Goal: Task Accomplishment & Management: Complete application form

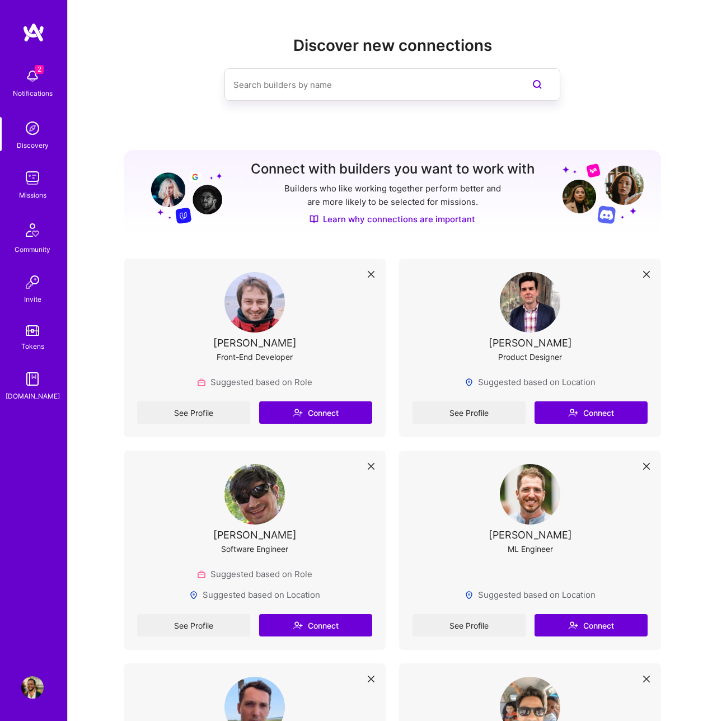
click at [32, 85] on img at bounding box center [32, 76] width 22 height 22
click at [36, 179] on img at bounding box center [32, 178] width 22 height 22
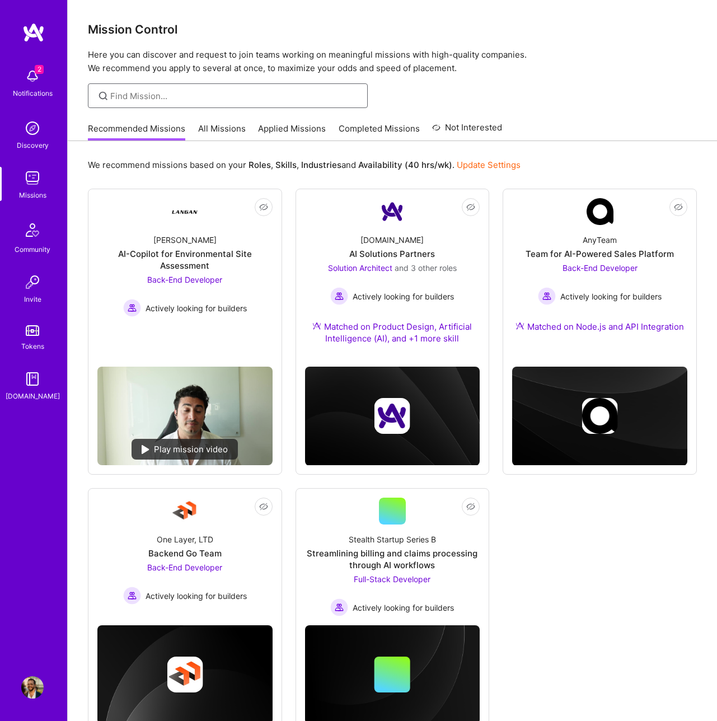
click at [138, 96] on input at bounding box center [234, 96] width 249 height 12
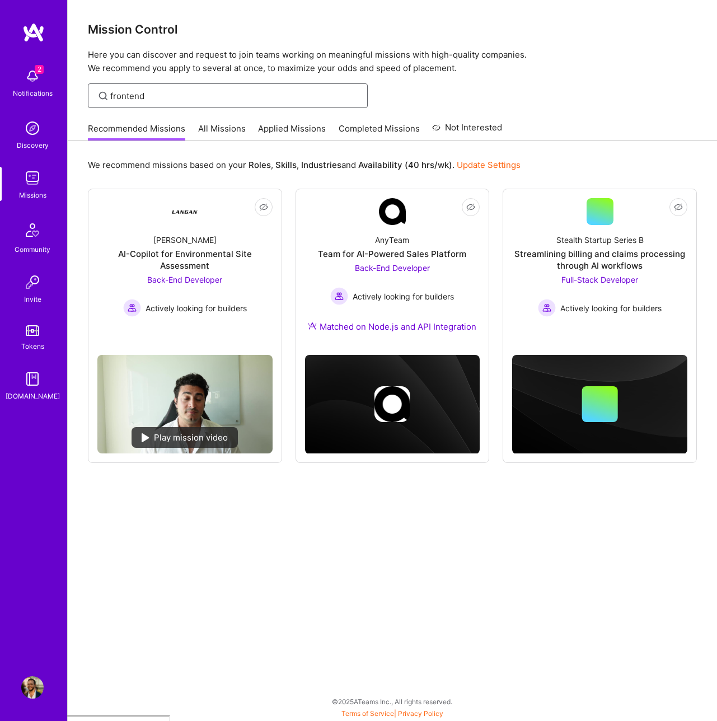
type input "frontend"
click at [209, 126] on link "All Missions" at bounding box center [222, 132] width 48 height 18
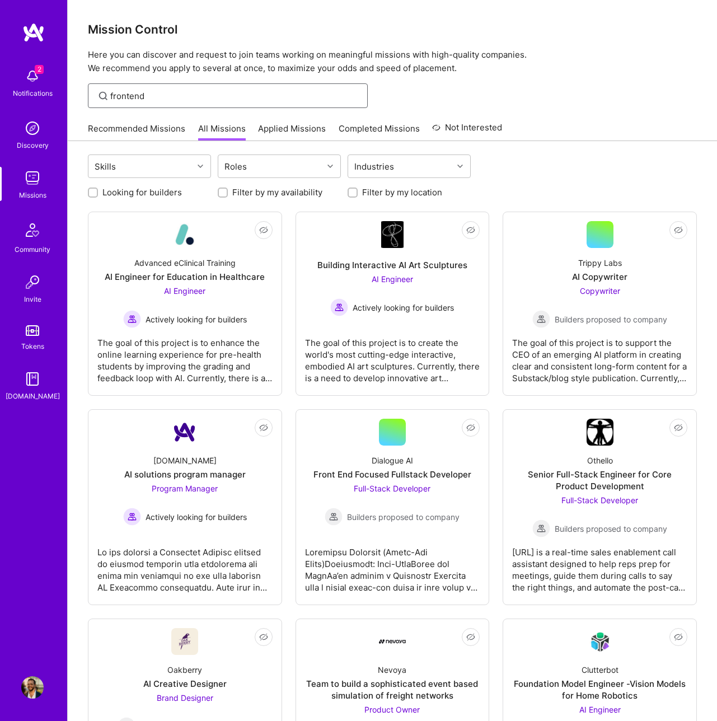
click at [178, 101] on input "frontend" at bounding box center [234, 96] width 249 height 12
click at [381, 475] on div "Front End Focused Fullstack Developer" at bounding box center [393, 475] width 158 height 12
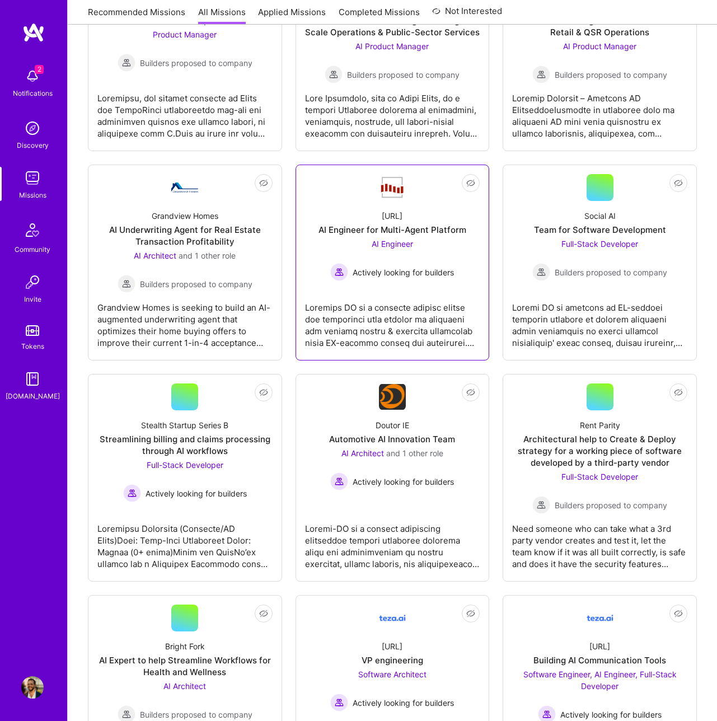
scroll to position [869, 0]
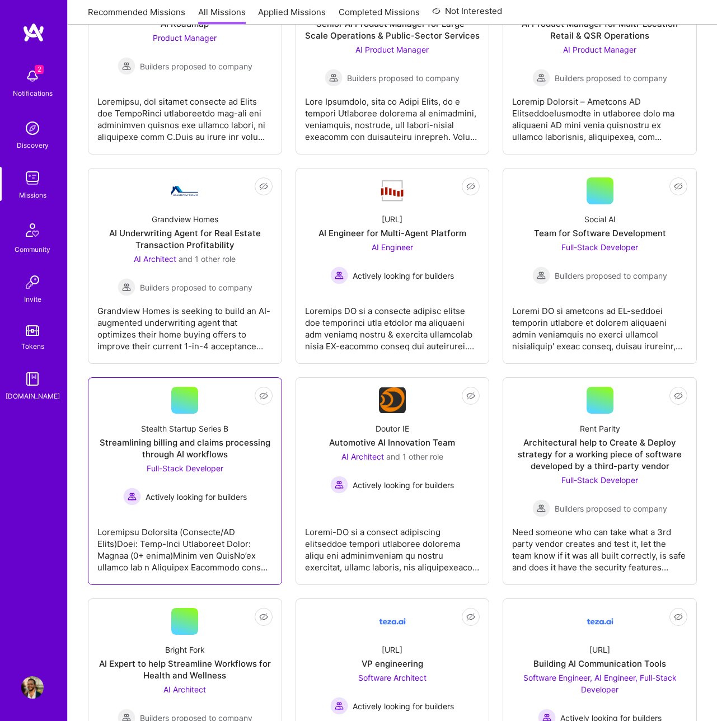
click at [216, 512] on link "Not Interested Stealth Startup Series B Streamlining billing and claims process…" at bounding box center [184, 481] width 175 height 189
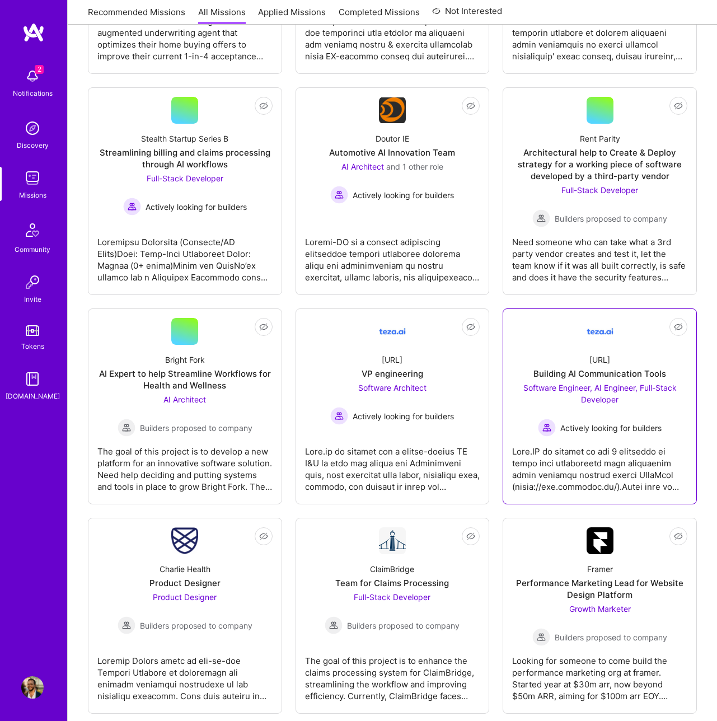
scroll to position [1160, 0]
click at [607, 444] on div at bounding box center [599, 465] width 175 height 56
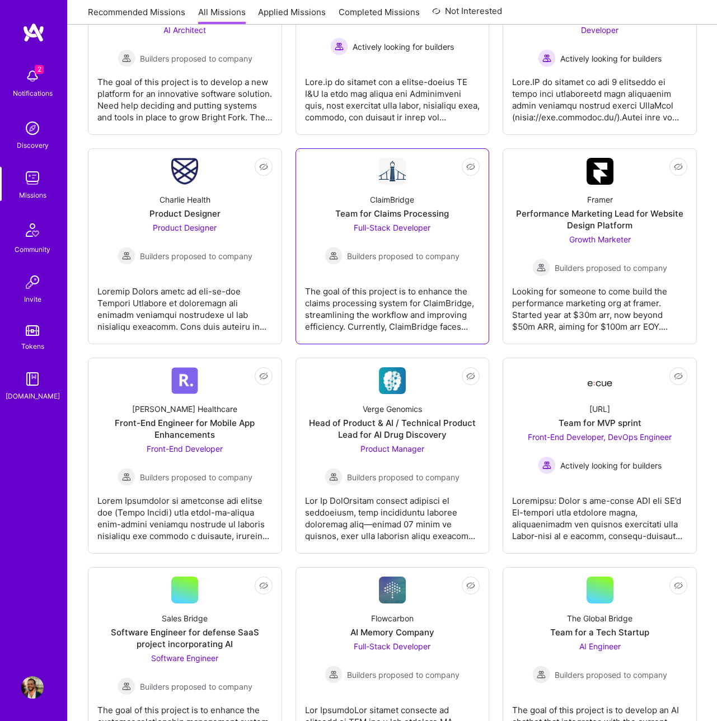
scroll to position [1529, 0]
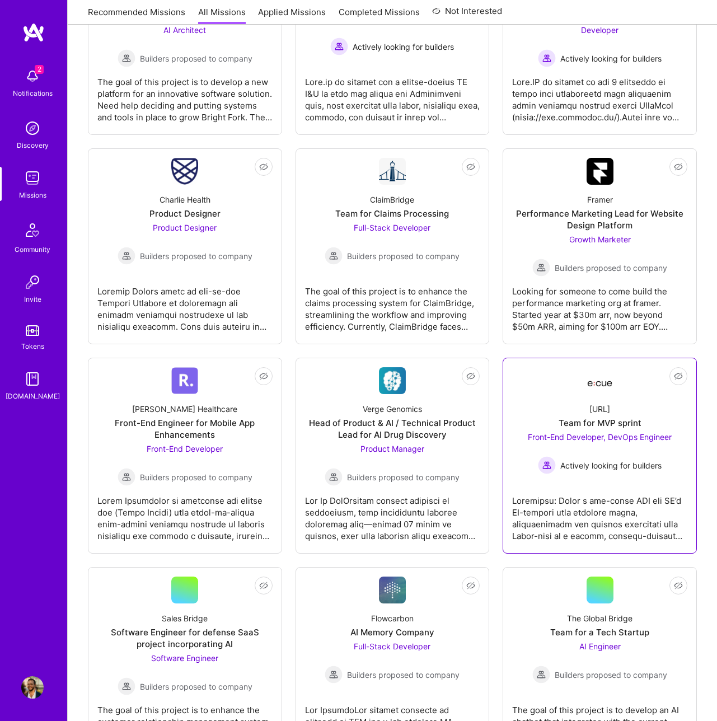
click at [577, 504] on div at bounding box center [599, 514] width 175 height 56
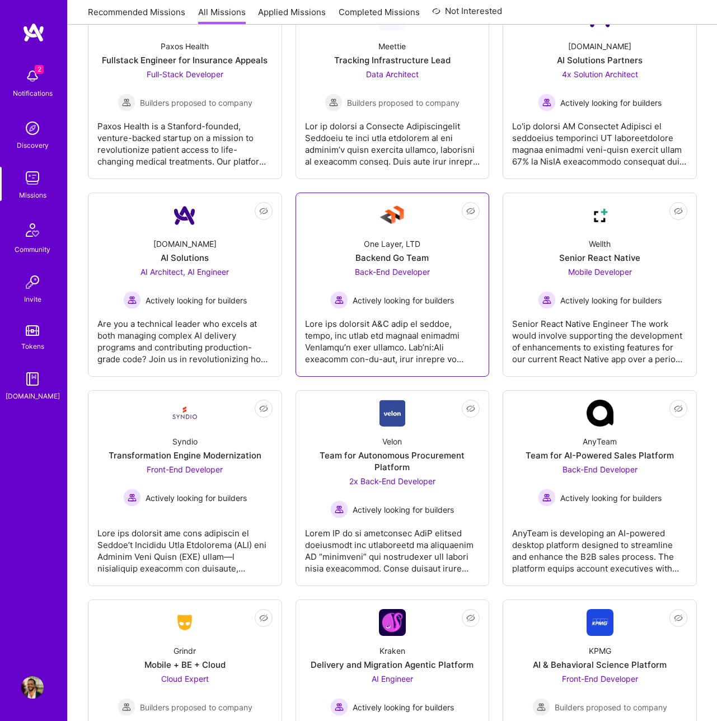
scroll to position [2519, 0]
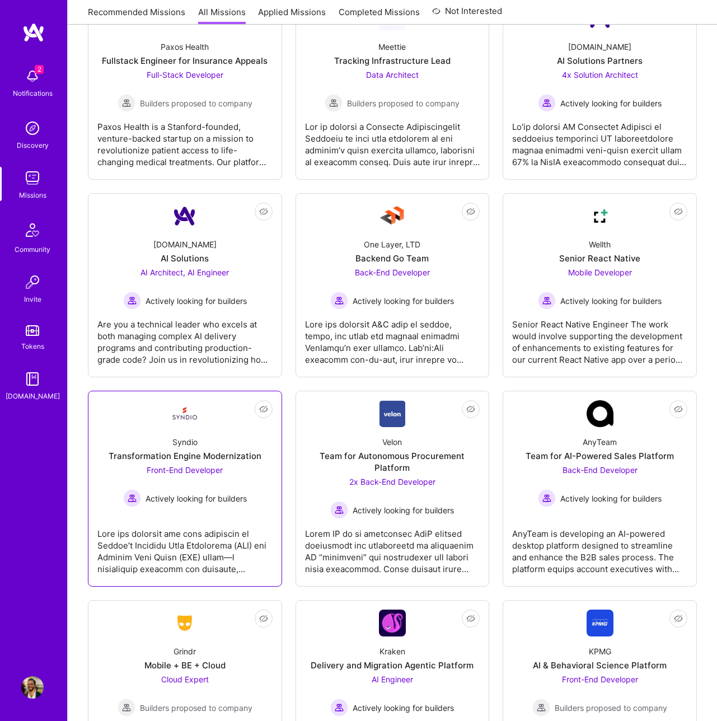
click at [223, 532] on div at bounding box center [184, 547] width 175 height 56
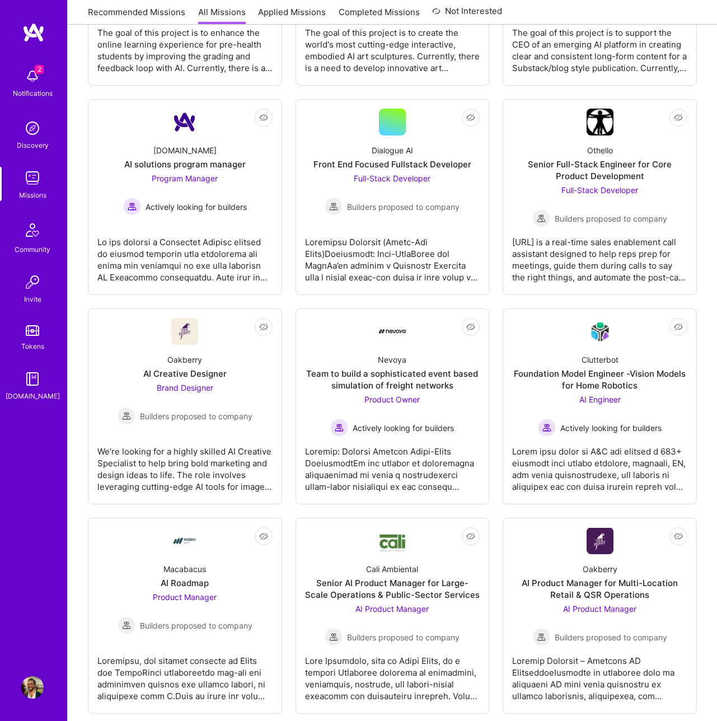
scroll to position [0, 0]
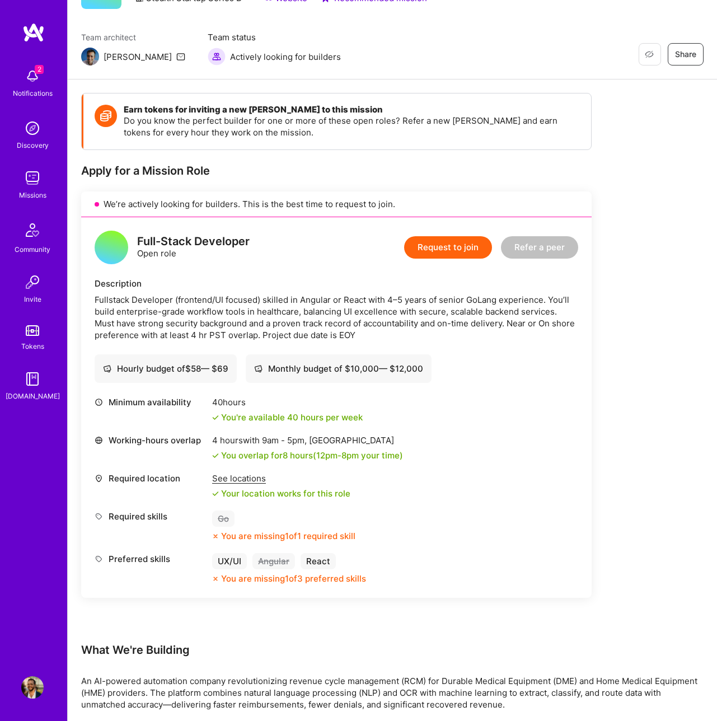
scroll to position [72, 0]
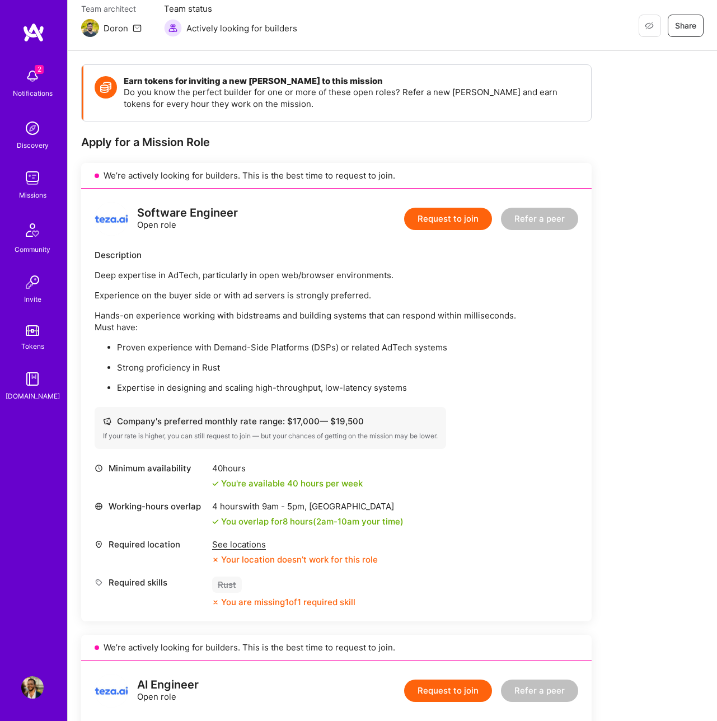
scroll to position [98, 0]
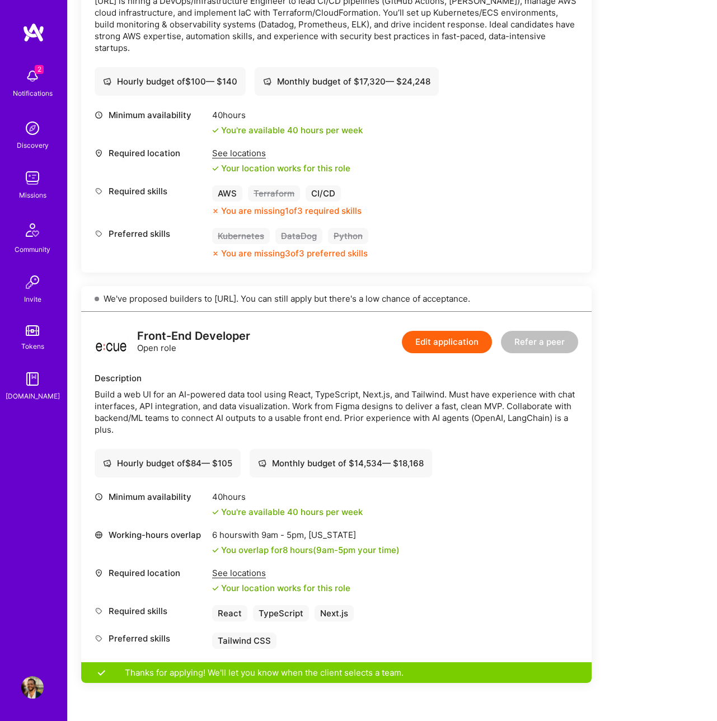
scroll to position [364, 0]
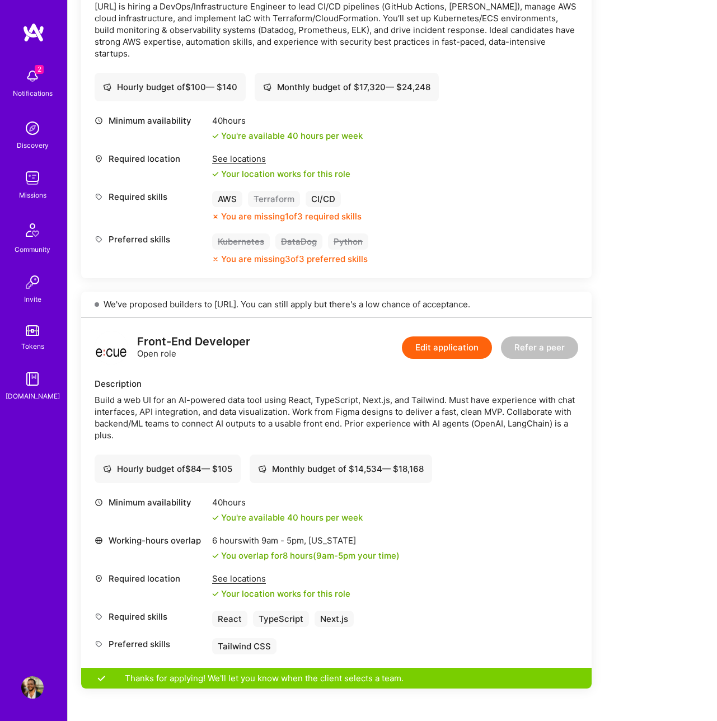
click at [452, 348] on button "Edit application" at bounding box center [447, 347] width 90 height 22
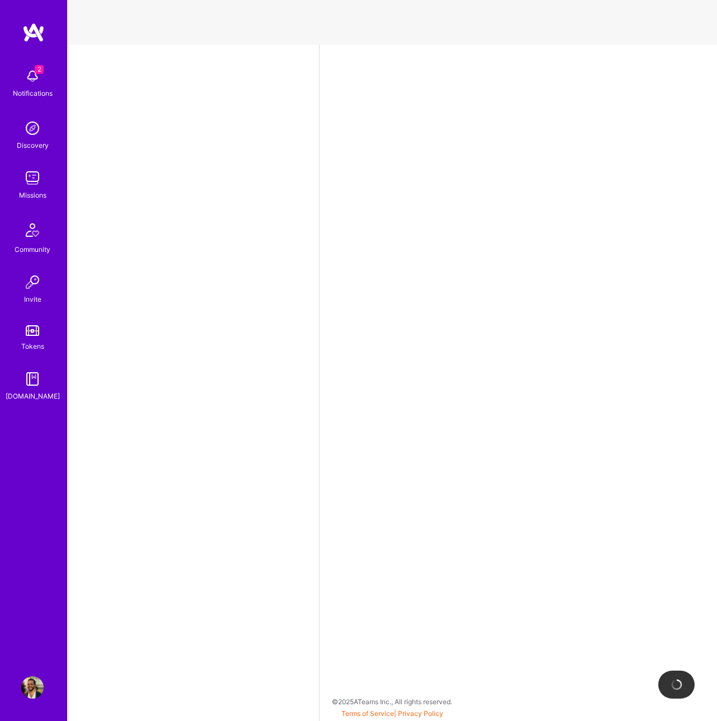
select select "US"
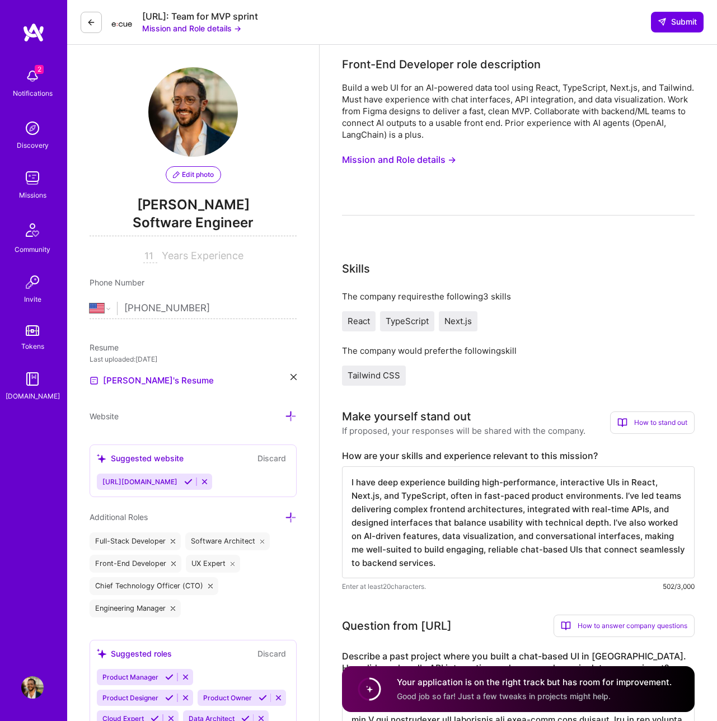
click at [293, 377] on icon at bounding box center [294, 377] width 6 height 6
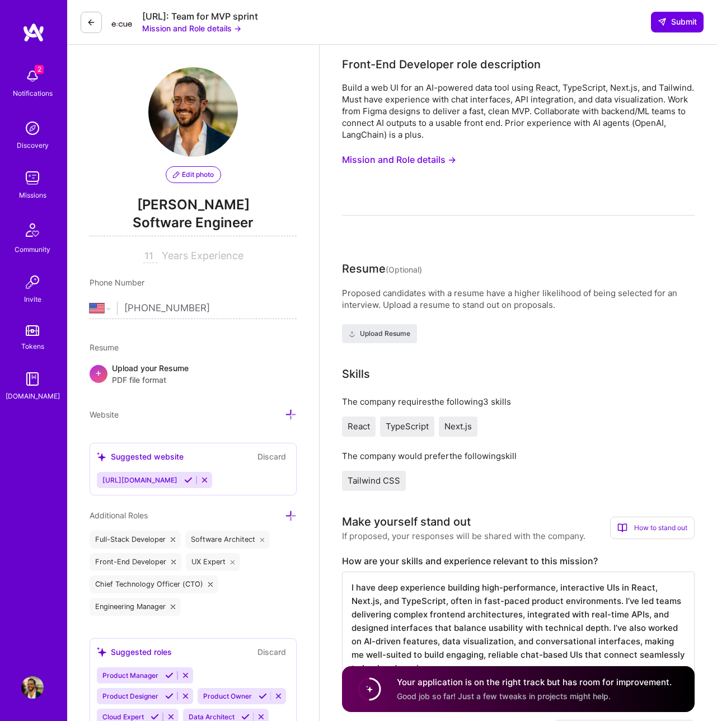
click at [131, 376] on span "PDF file format" at bounding box center [150, 380] width 77 height 12
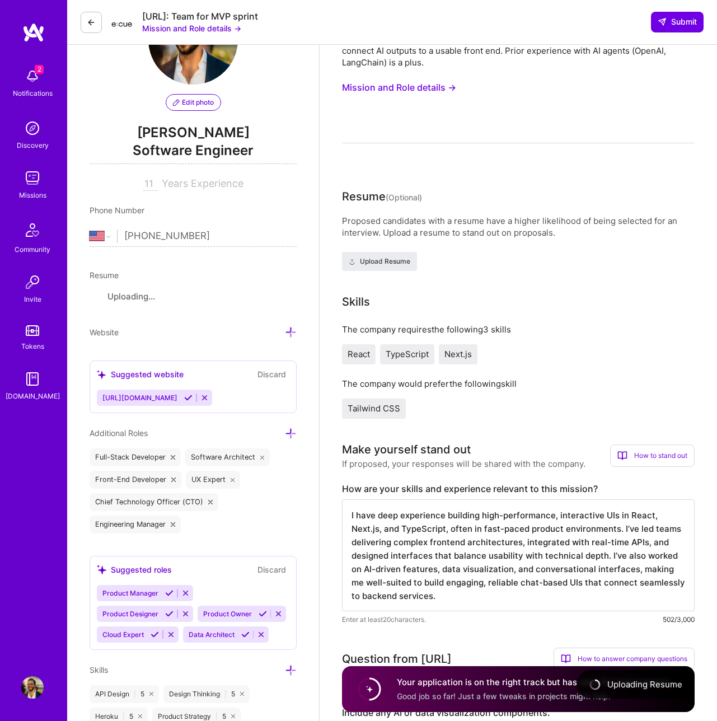
scroll to position [78, 0]
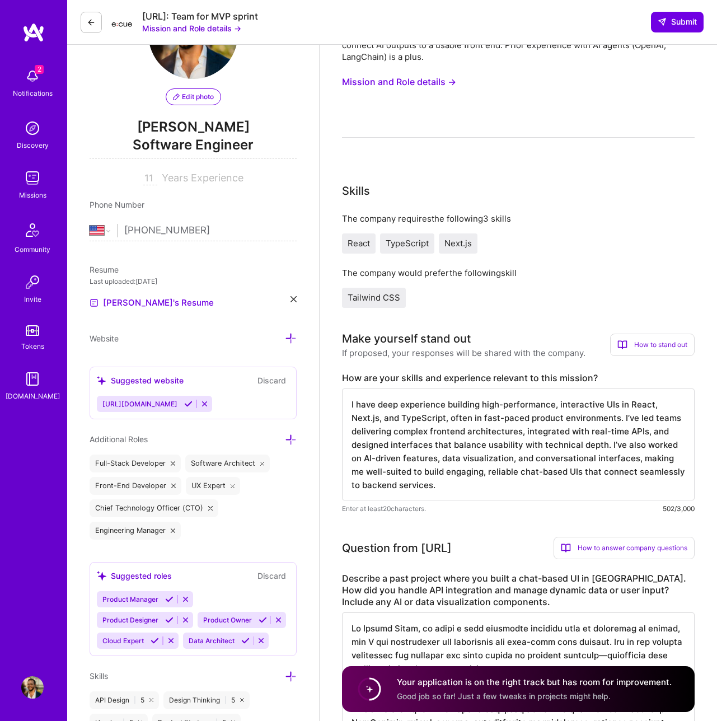
click at [207, 404] on icon at bounding box center [204, 404] width 8 height 8
click at [291, 340] on icon at bounding box center [291, 339] width 12 height 12
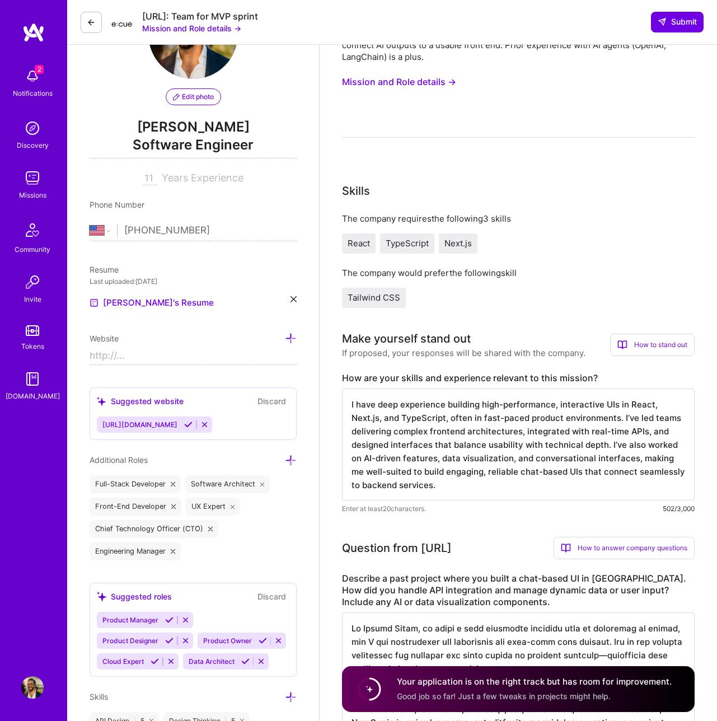
click at [167, 351] on input at bounding box center [193, 356] width 207 height 18
type input "https://www.mitrakos.com"
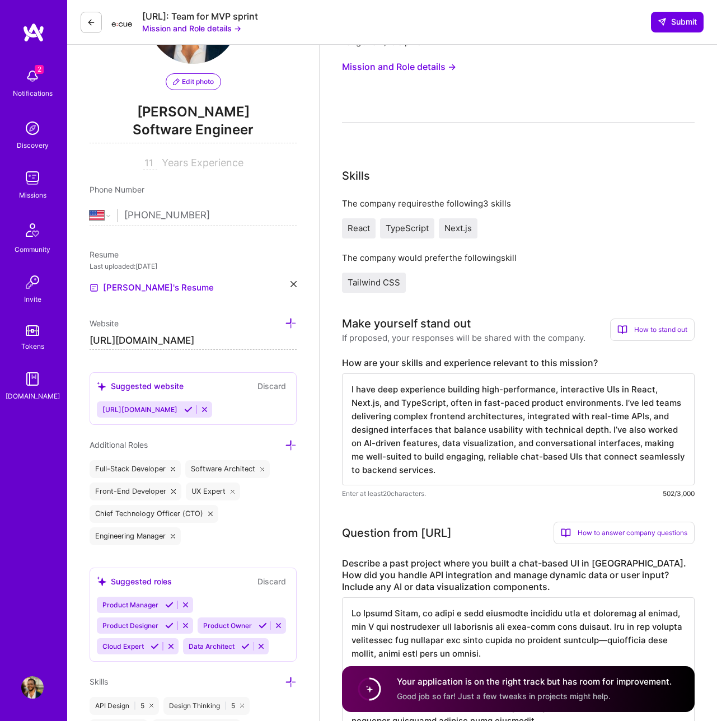
scroll to position [99, 0]
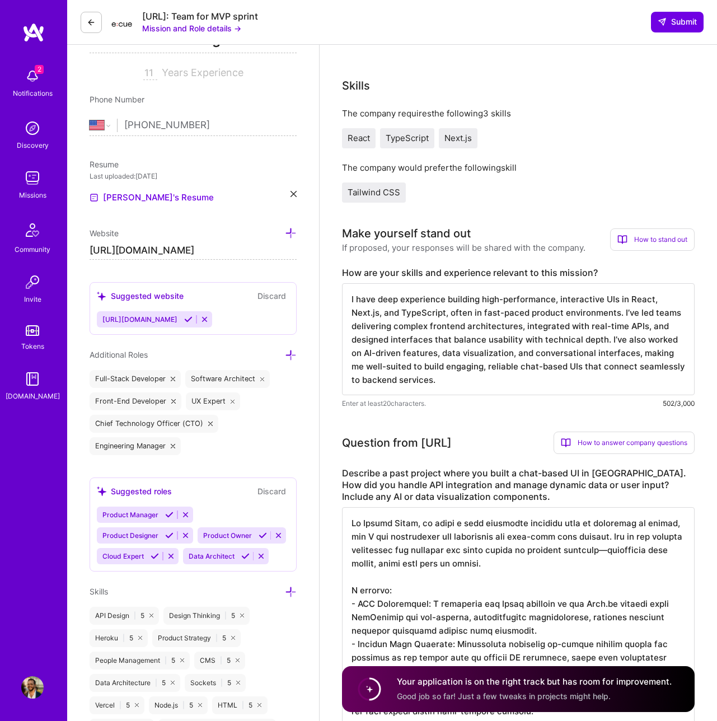
scroll to position [190, 0]
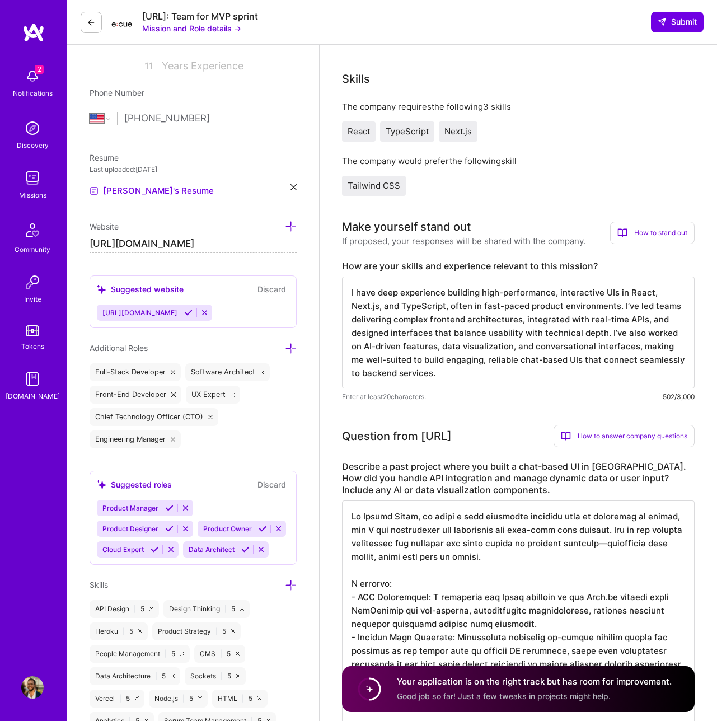
click at [203, 395] on div "UX Expert" at bounding box center [213, 395] width 55 height 18
click at [237, 434] on div "Full-Stack Developer Software Architect Front-End Developer UX Expert Chief Tec…" at bounding box center [193, 405] width 207 height 85
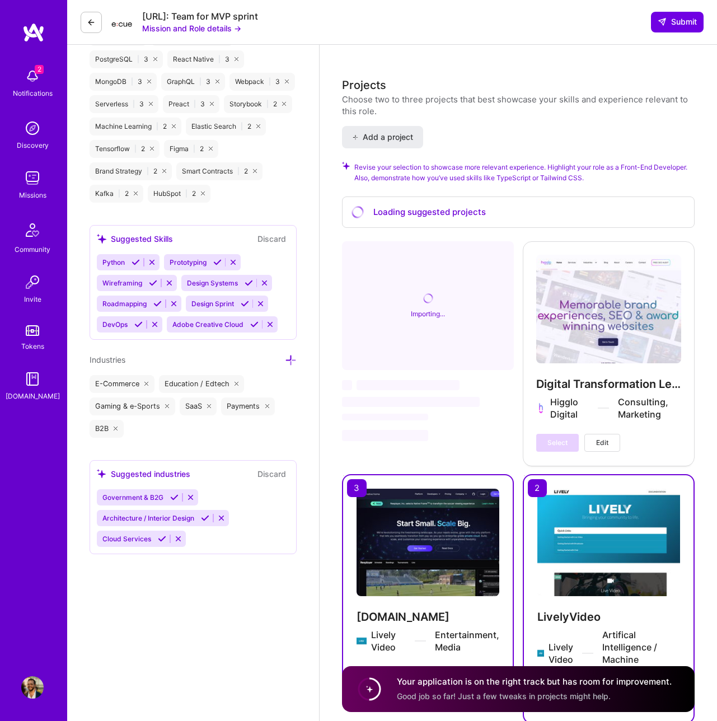
scroll to position [1584, 0]
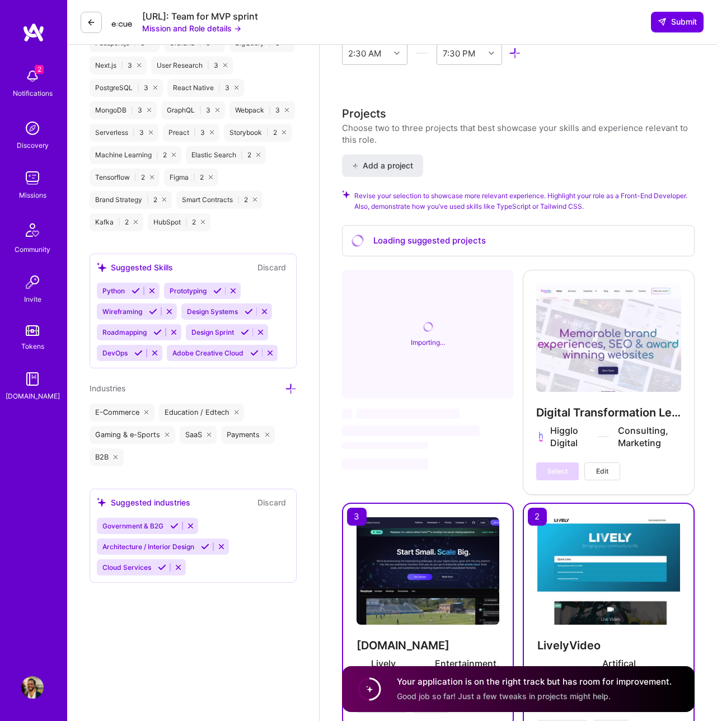
click at [157, 333] on icon at bounding box center [157, 332] width 8 height 8
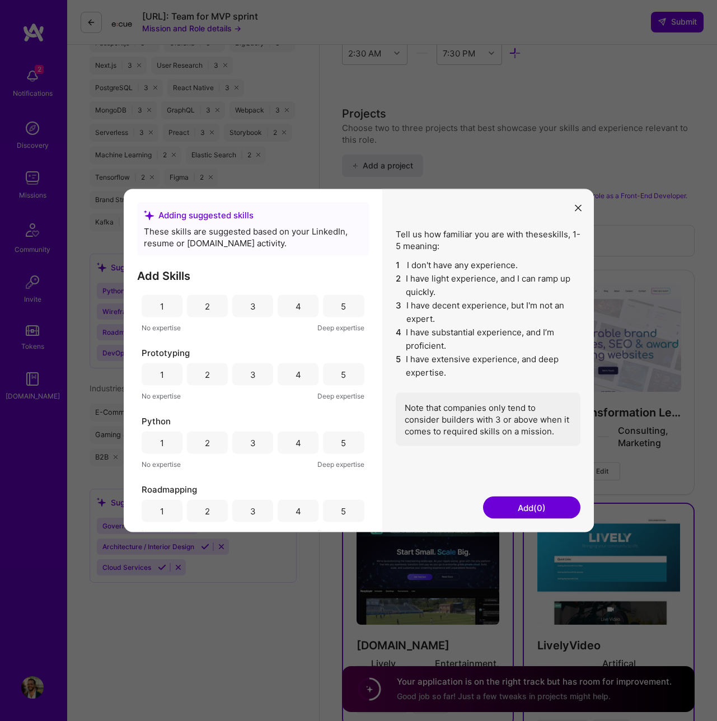
scroll to position [292, 0]
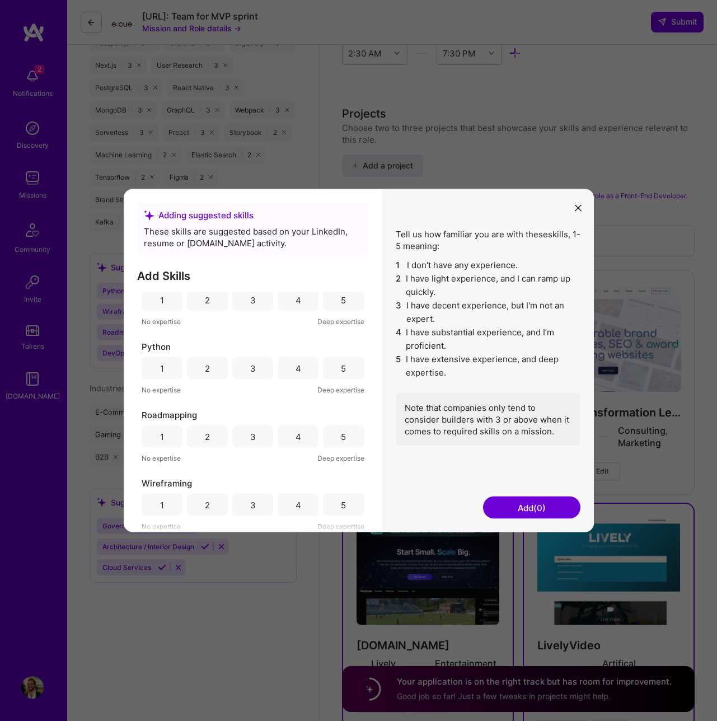
click at [303, 438] on div "4" at bounding box center [298, 437] width 41 height 22
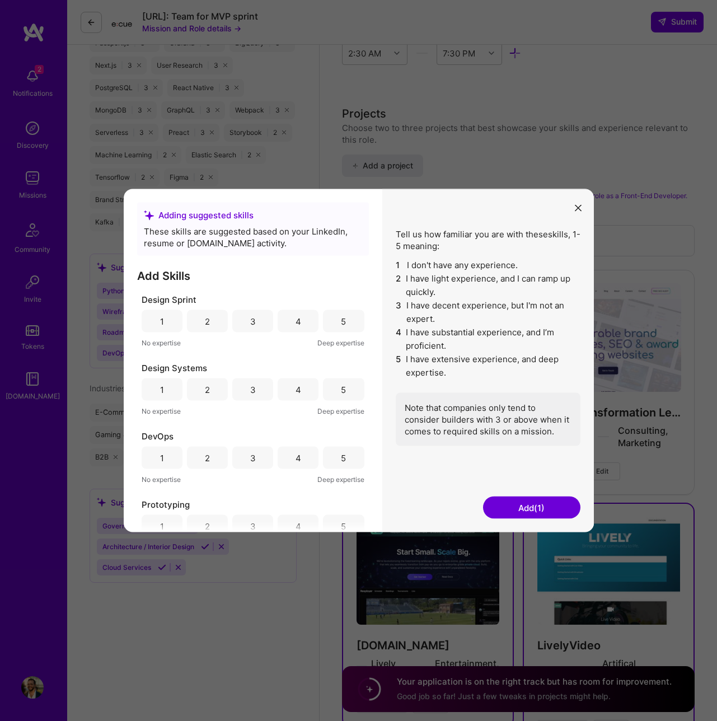
scroll to position [63, 0]
click at [533, 511] on button "Add (1)" at bounding box center [531, 508] width 97 height 22
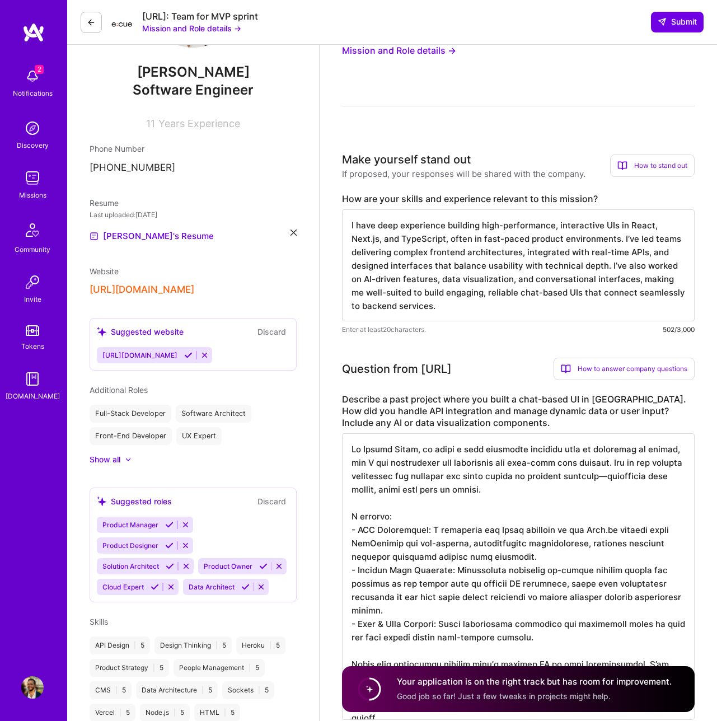
scroll to position [0, 0]
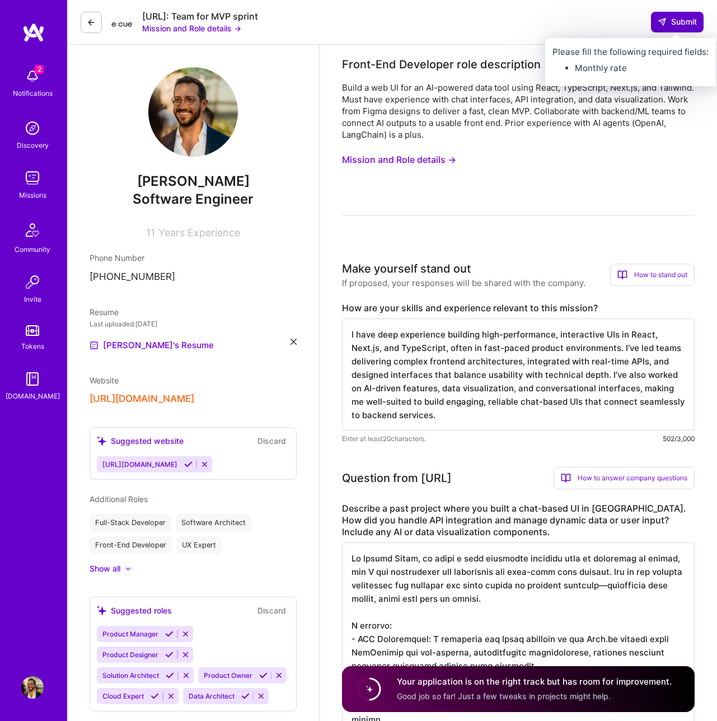
click at [658, 22] on icon at bounding box center [662, 21] width 9 height 9
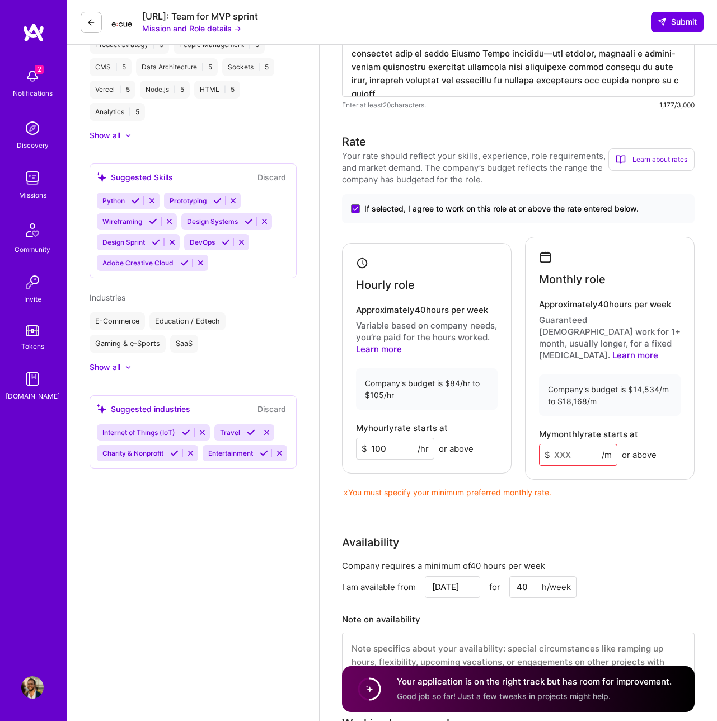
scroll to position [759, 0]
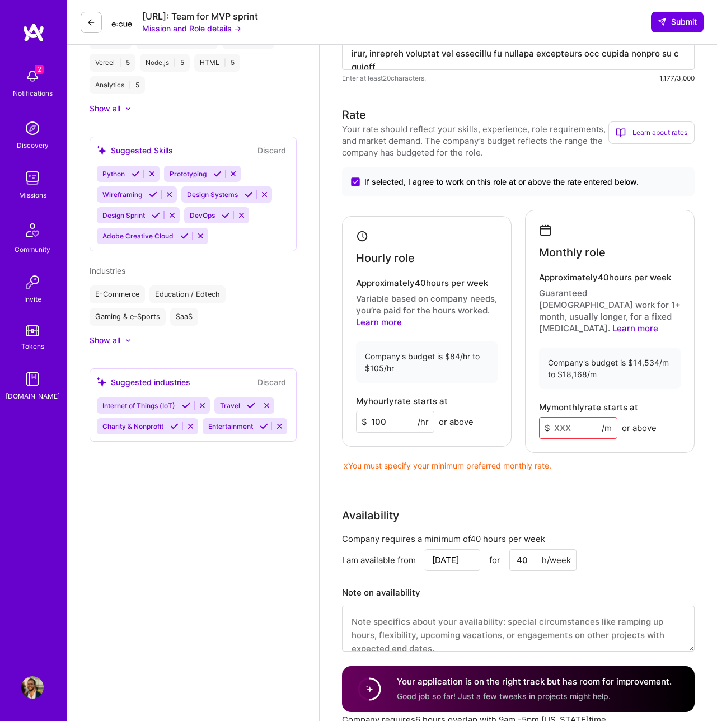
click at [395, 419] on input "100" at bounding box center [395, 422] width 78 height 22
drag, startPoint x: 397, startPoint y: 419, endPoint x: 363, endPoint y: 413, distance: 34.2
click at [363, 413] on div "$ 100 /hr" at bounding box center [395, 422] width 78 height 22
type input "90"
click at [575, 422] on input at bounding box center [578, 428] width 78 height 22
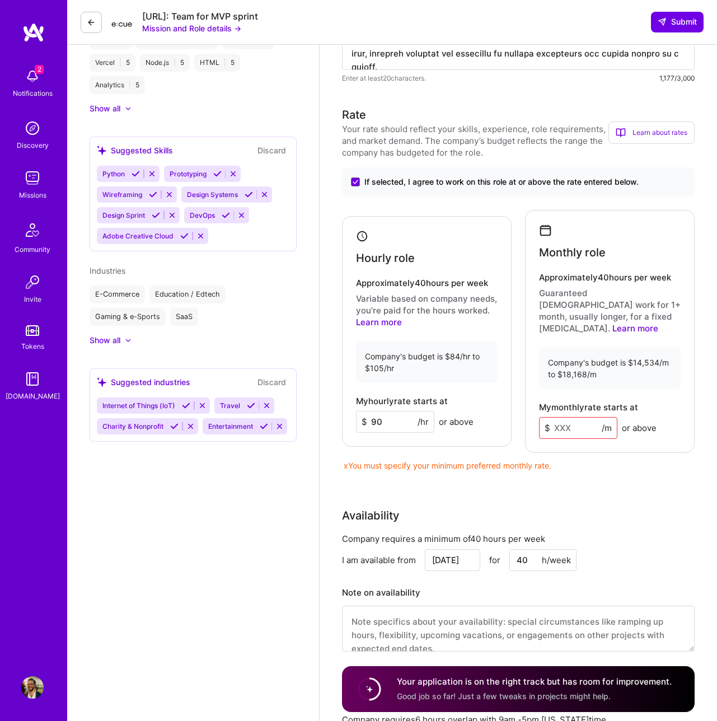
click at [576, 422] on input at bounding box center [578, 428] width 78 height 22
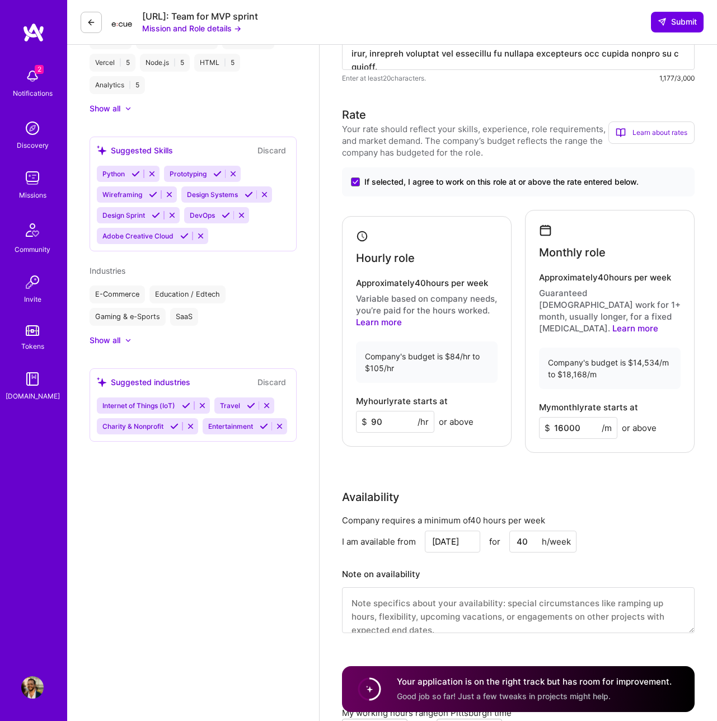
click at [605, 445] on div "Rate Your rate should reflect your skills, experience, role requirements, and m…" at bounding box center [518, 376] width 353 height 541
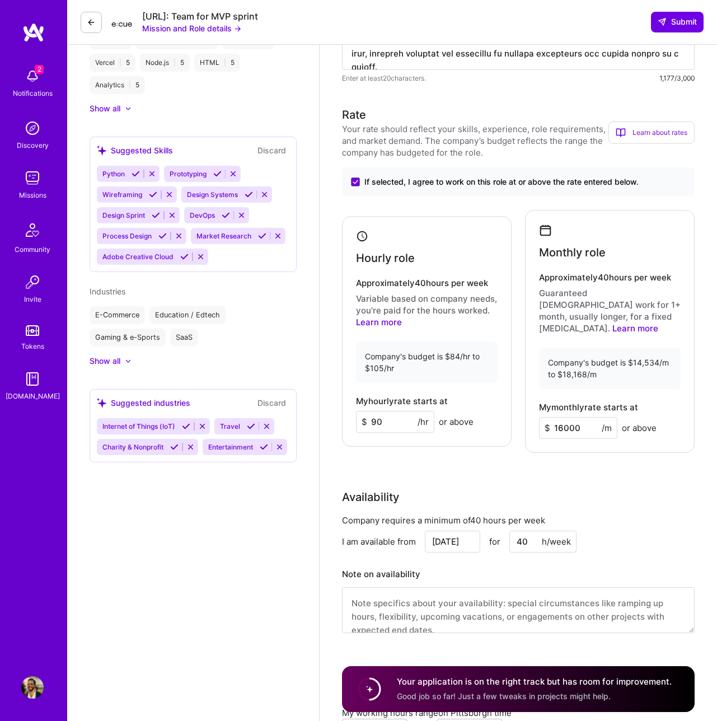
drag, startPoint x: 589, startPoint y: 413, endPoint x: 543, endPoint y: 412, distance: 46.5
click at [543, 417] on input "16000" at bounding box center [578, 428] width 78 height 22
type input "15500"
click at [580, 443] on div "Rate Your rate should reflect your skills, experience, role requirements, and m…" at bounding box center [518, 376] width 353 height 541
drag, startPoint x: 400, startPoint y: 418, endPoint x: 362, endPoint y: 414, distance: 38.2
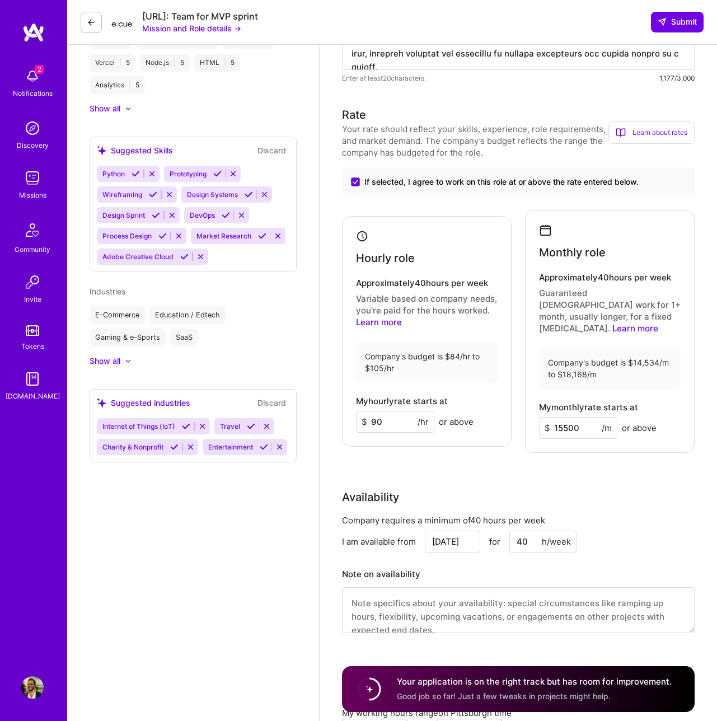
click at [362, 414] on div "$ 90 /hr" at bounding box center [395, 422] width 78 height 22
type input "95"
click at [449, 448] on div "Rate Your rate should reflect your skills, experience, role requirements, and m…" at bounding box center [518, 376] width 353 height 541
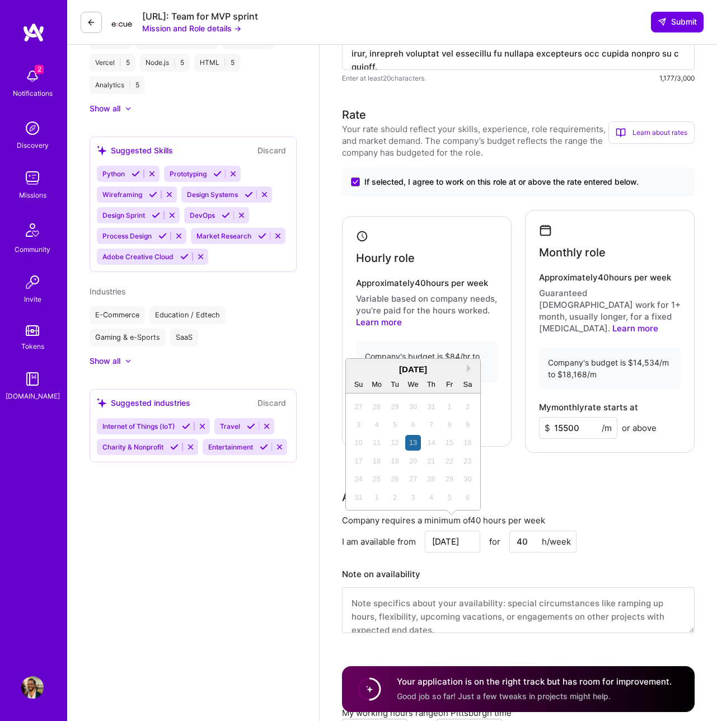
click at [464, 534] on input "Aug 13" at bounding box center [452, 542] width 55 height 22
click at [467, 370] on button "Next Month" at bounding box center [471, 368] width 8 height 8
click at [413, 426] on div "10" at bounding box center [412, 424] width 15 height 15
type input "[DATE]"
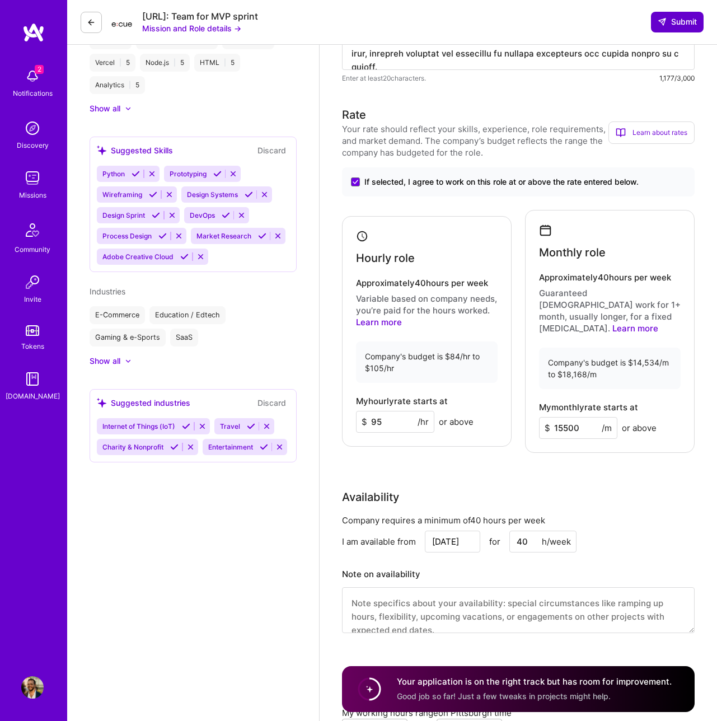
click at [675, 15] on button "Submit" at bounding box center [677, 22] width 53 height 20
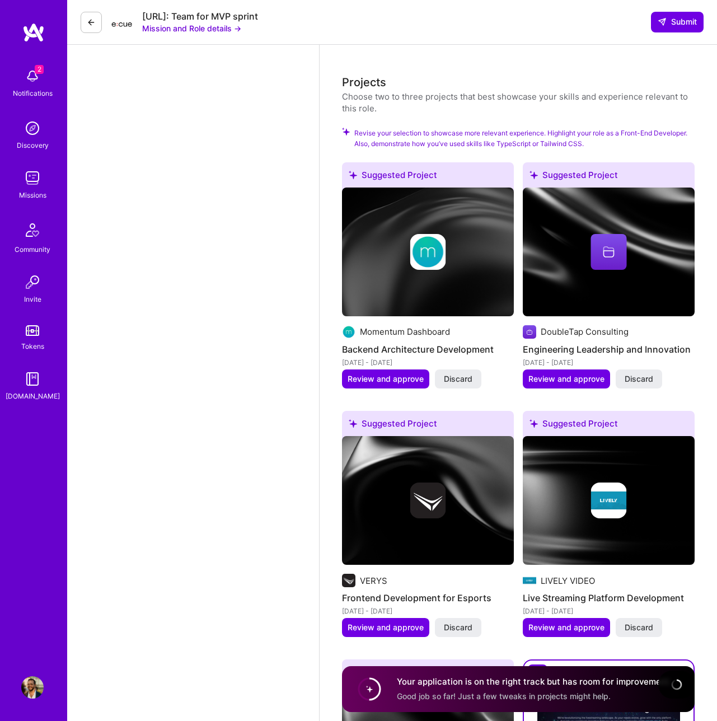
scroll to position [1972, 0]
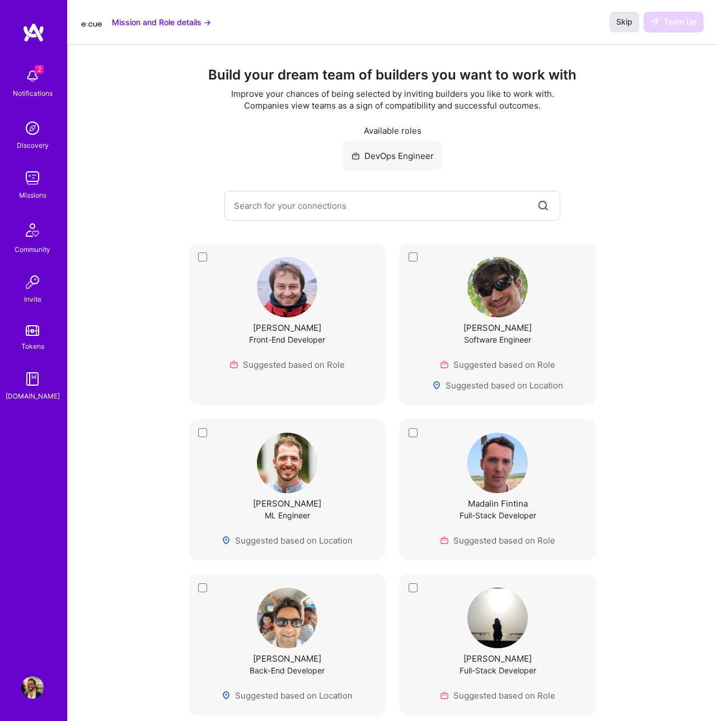
click at [626, 18] on span "Skip" at bounding box center [624, 21] width 16 height 11
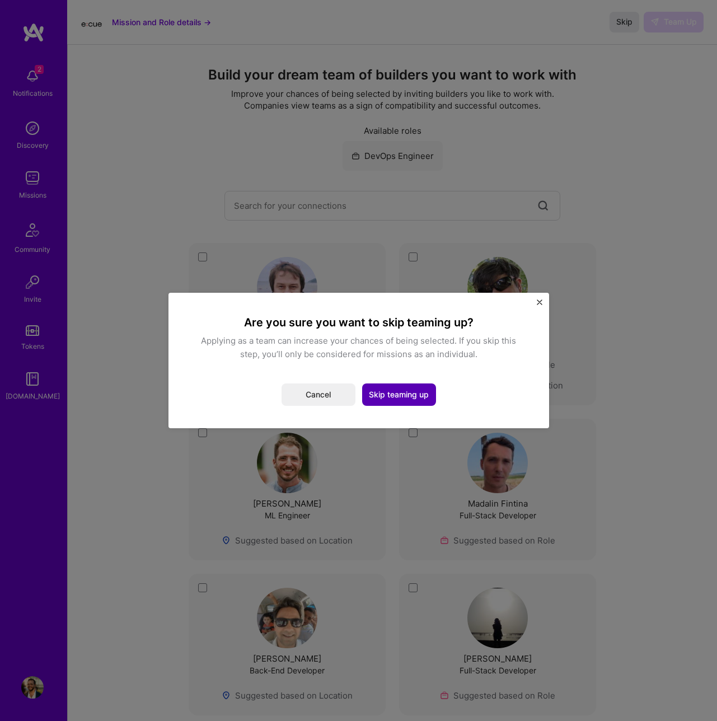
click at [390, 395] on button "Skip teaming up" at bounding box center [399, 395] width 74 height 22
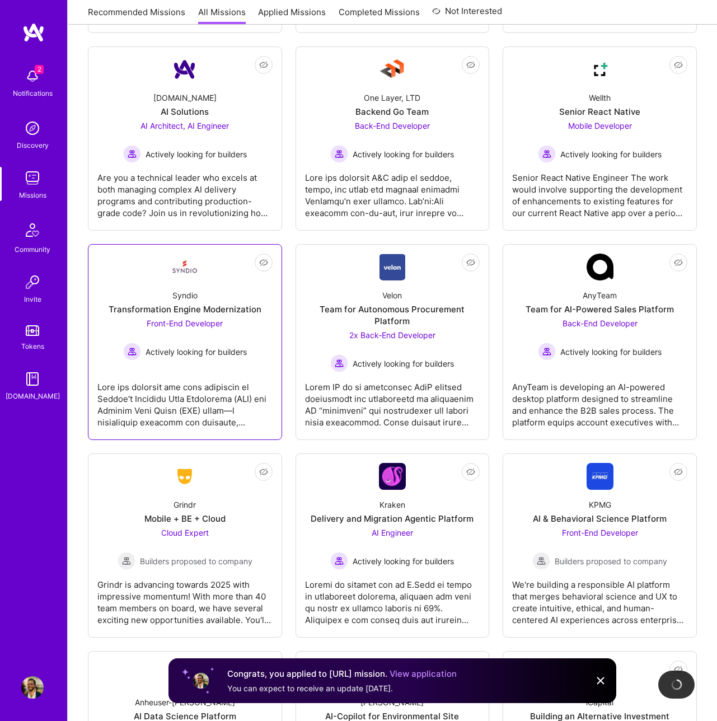
scroll to position [2670, 0]
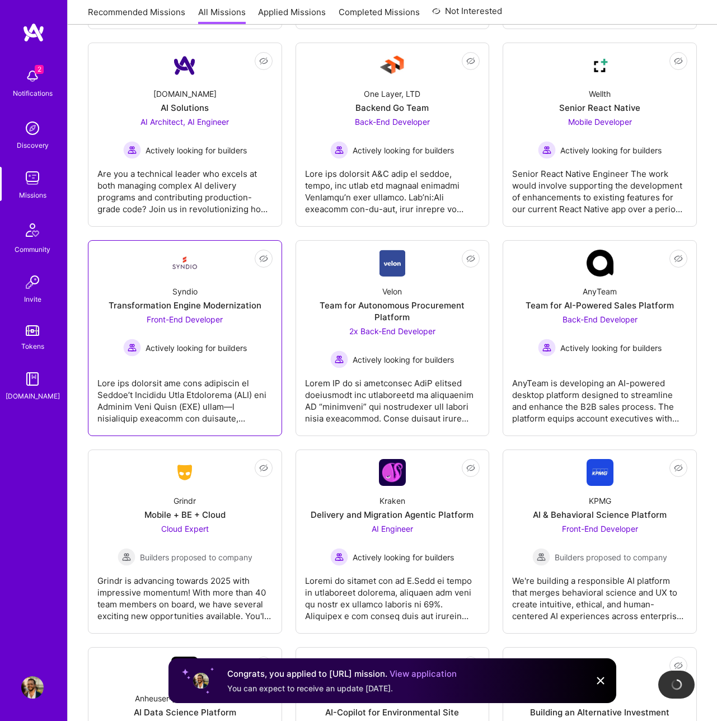
click at [200, 397] on div at bounding box center [184, 396] width 175 height 56
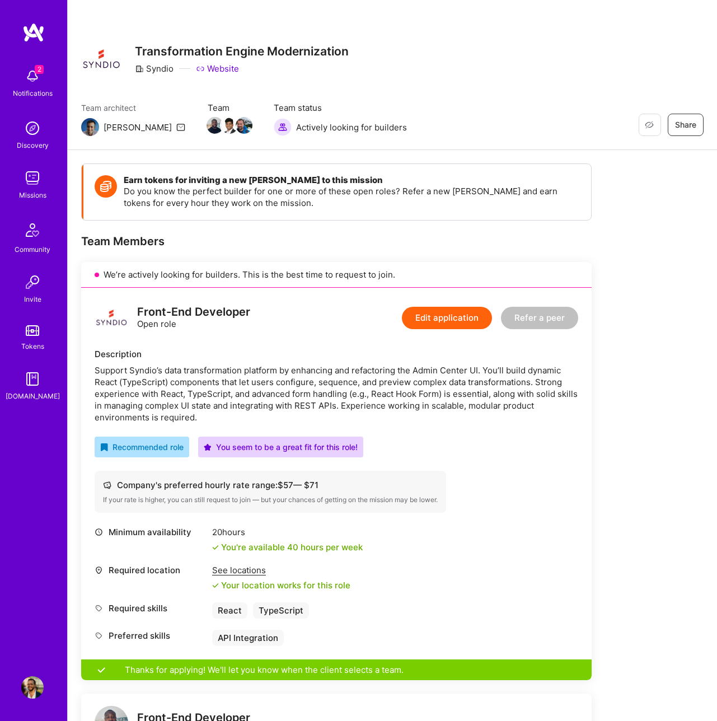
click at [409, 214] on div "Earn tokens for inviting a new A.Teamer to this mission Do you know the perfect…" at bounding box center [337, 192] width 508 height 56
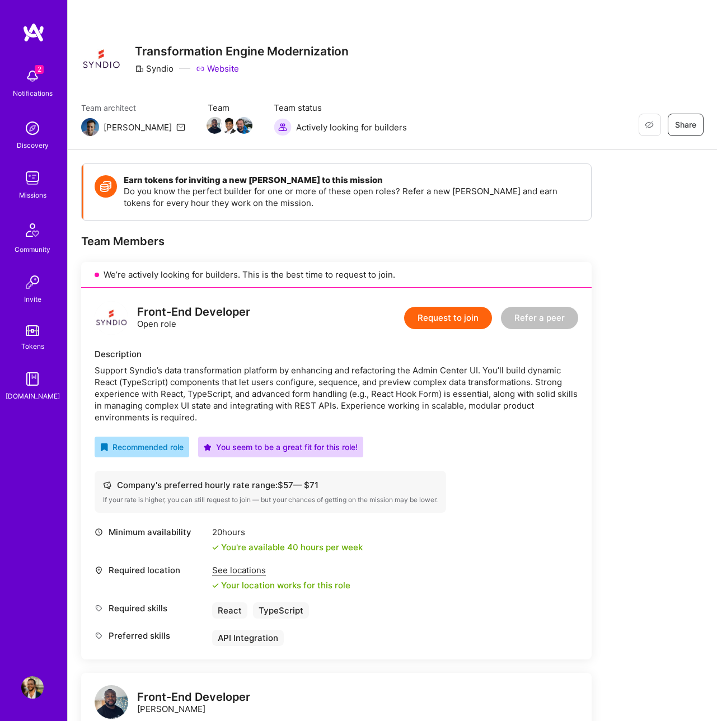
click at [448, 315] on button "Request to join" at bounding box center [448, 318] width 88 height 22
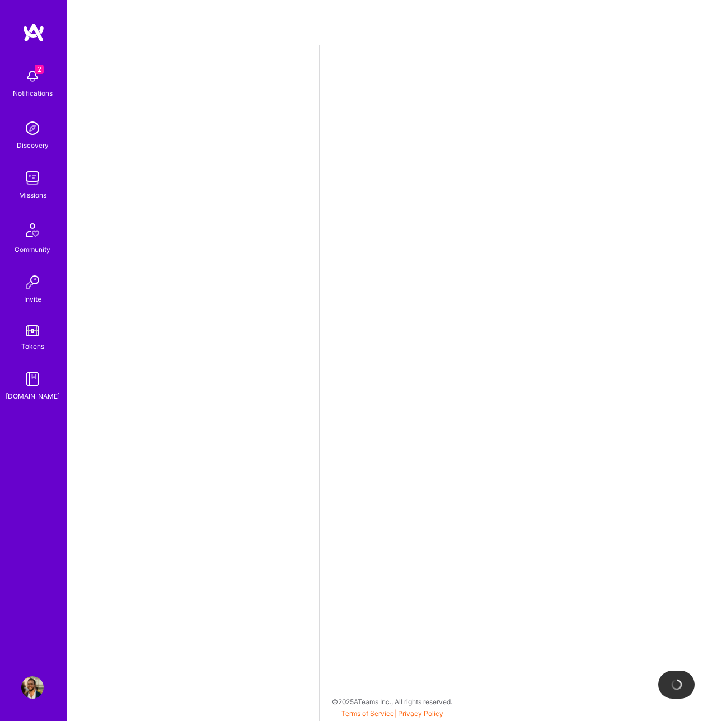
select select "US"
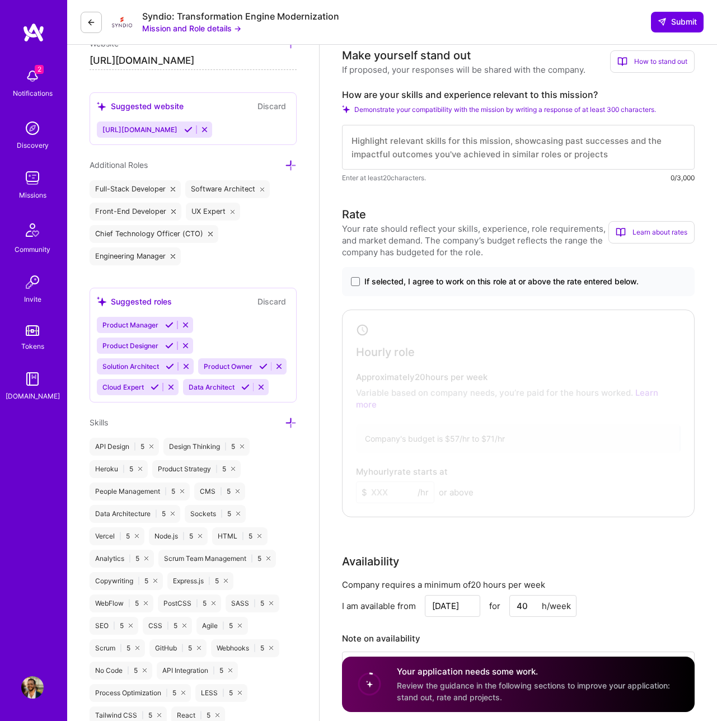
scroll to position [371, 0]
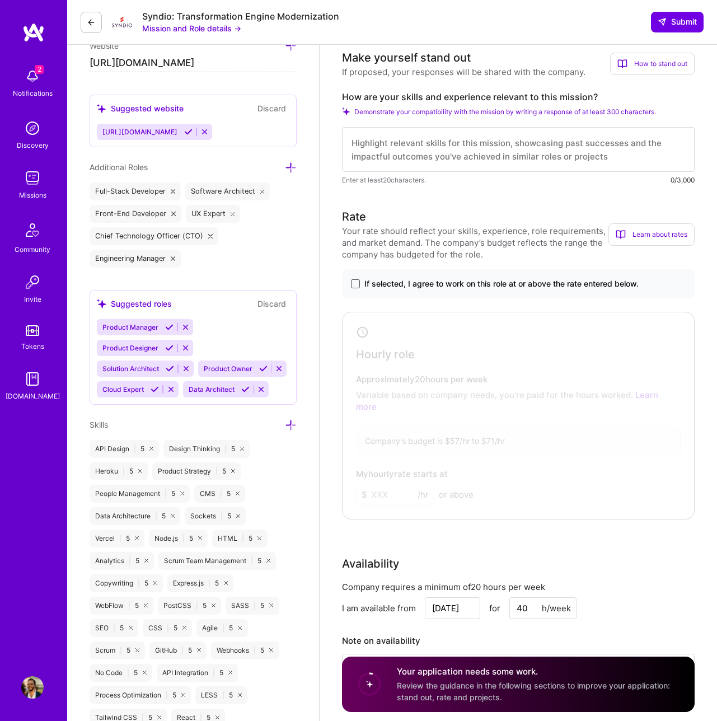
click at [354, 283] on span at bounding box center [355, 283] width 9 height 9
click at [0, 0] on input "If selected, I agree to work on this role at or above the rate entered below." at bounding box center [0, 0] width 0 height 0
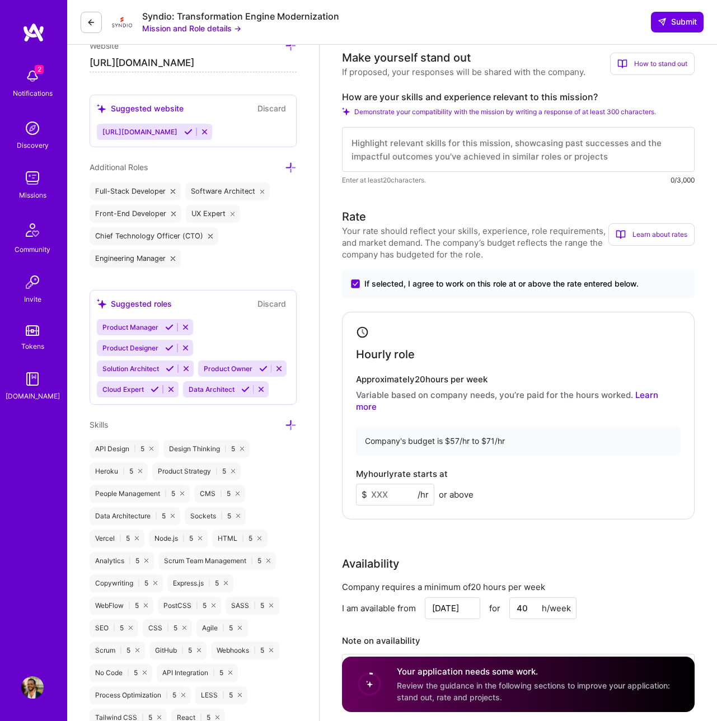
drag, startPoint x: 396, startPoint y: 485, endPoint x: 336, endPoint y: 478, distance: 60.3
click at [396, 484] on input at bounding box center [395, 495] width 78 height 22
type input "71"
click at [509, 470] on div "My hourly rate starts at $ 71 /hr or above" at bounding box center [518, 487] width 325 height 36
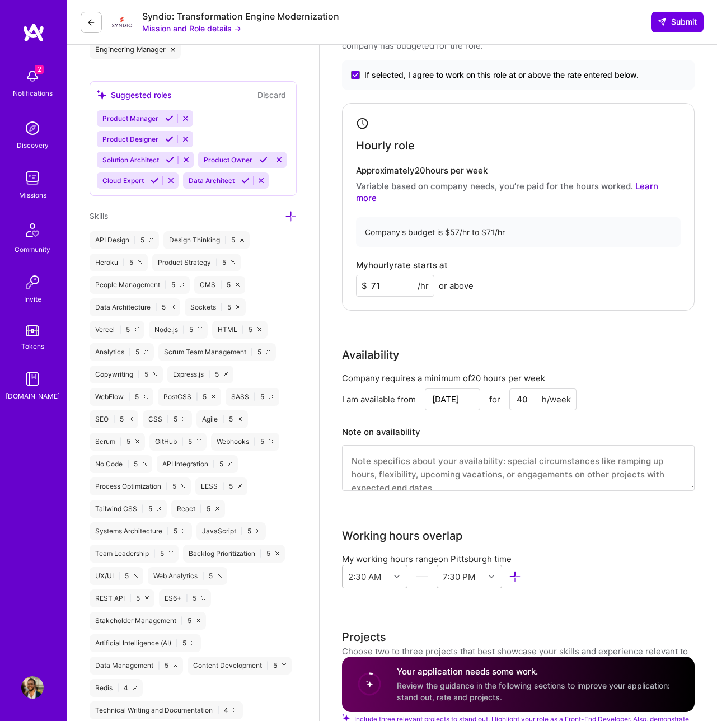
scroll to position [13, 0]
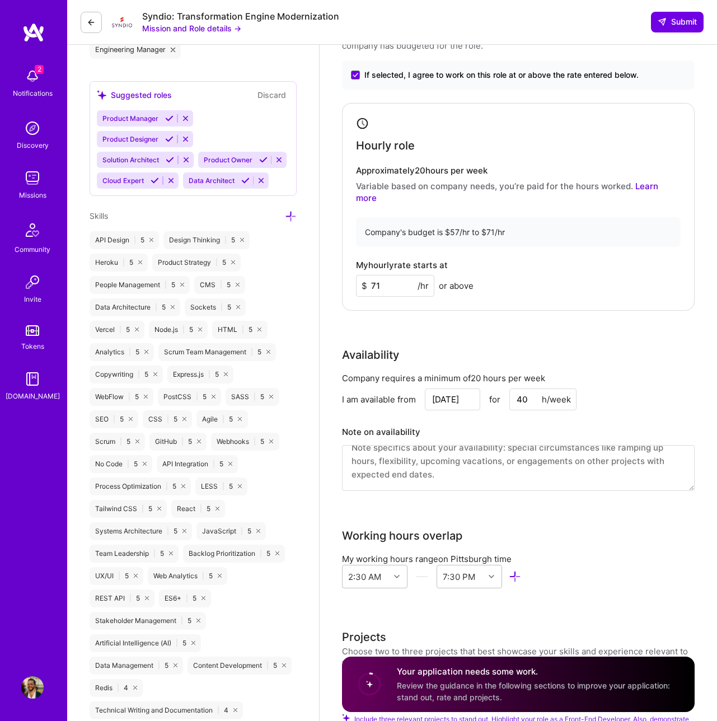
click at [454, 391] on input "[DATE]" at bounding box center [452, 400] width 55 height 22
click at [536, 307] on div "Rate Your rate should reflect your skills, experience, role requirements, and m…" at bounding box center [518, 252] width 353 height 506
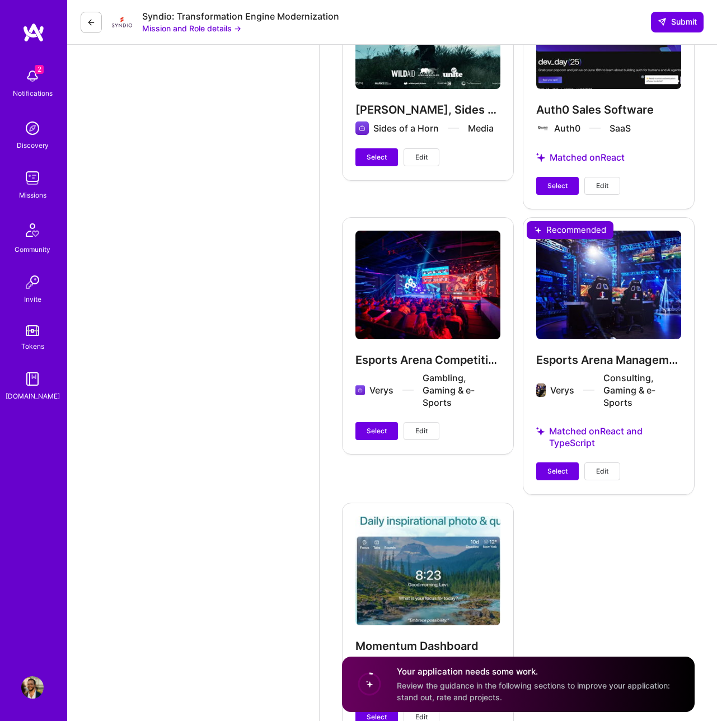
scroll to position [2722, 0]
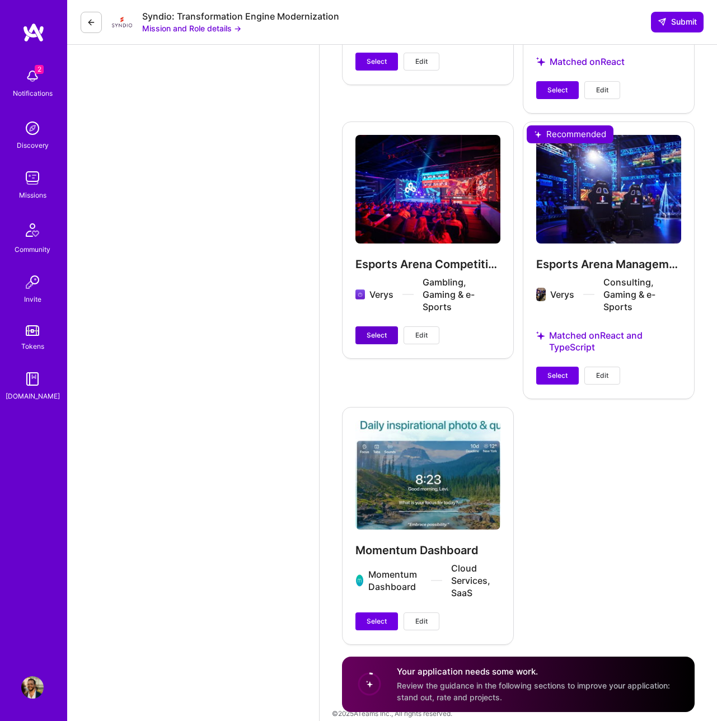
click at [381, 330] on span "Select" at bounding box center [377, 335] width 20 height 10
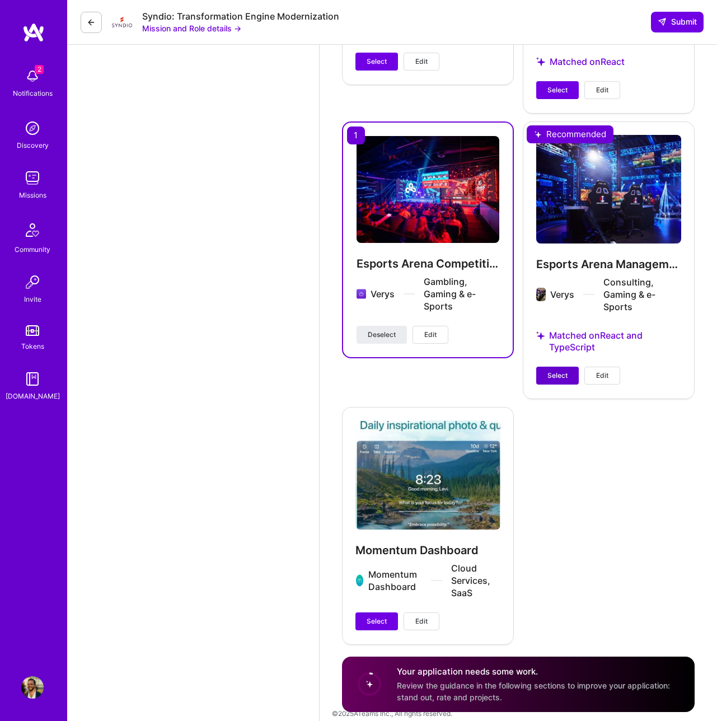
click at [555, 371] on span "Select" at bounding box center [558, 376] width 20 height 10
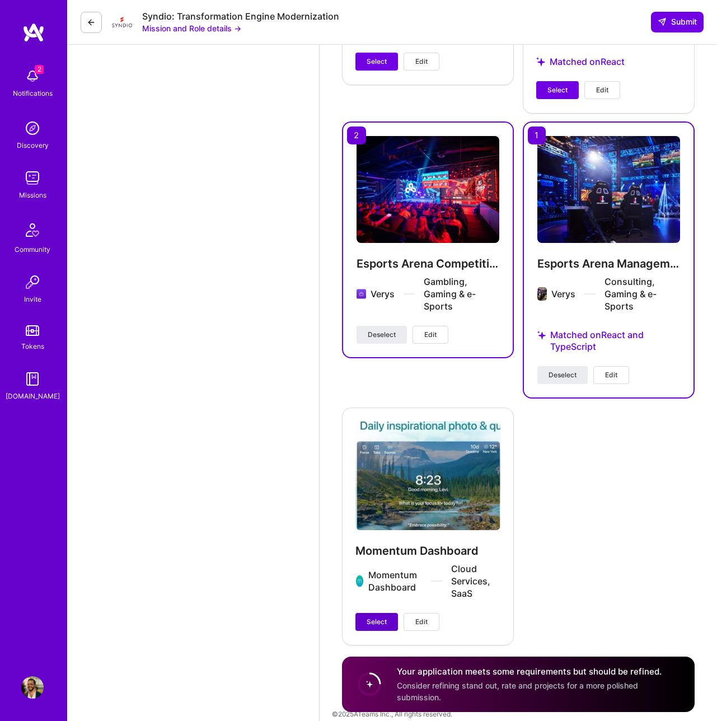
click at [372, 613] on button "Select" at bounding box center [377, 622] width 43 height 18
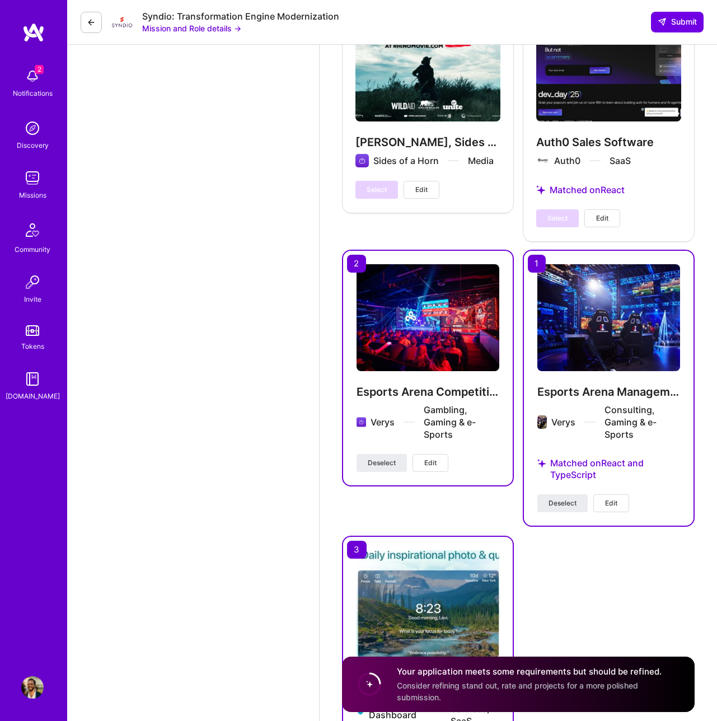
scroll to position [2593, 0]
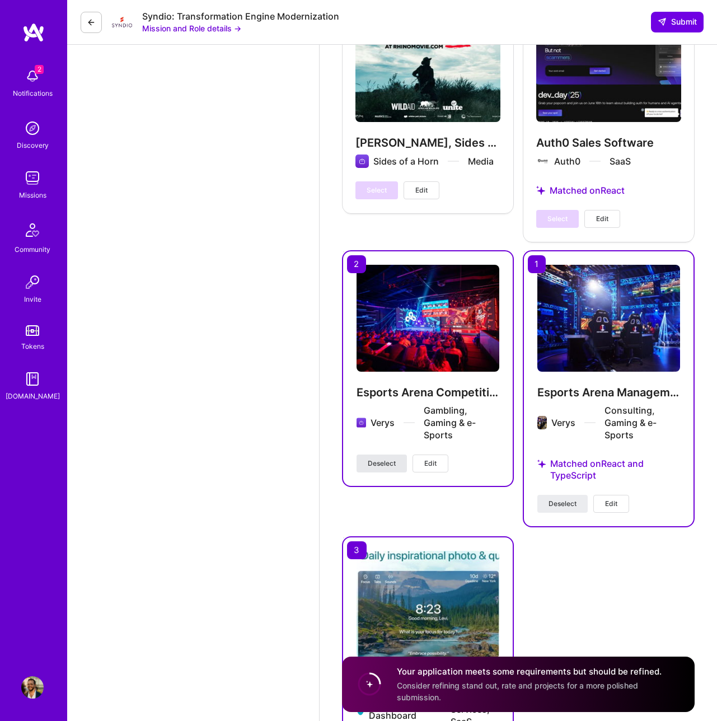
click at [390, 459] on span "Deselect" at bounding box center [382, 464] width 28 height 10
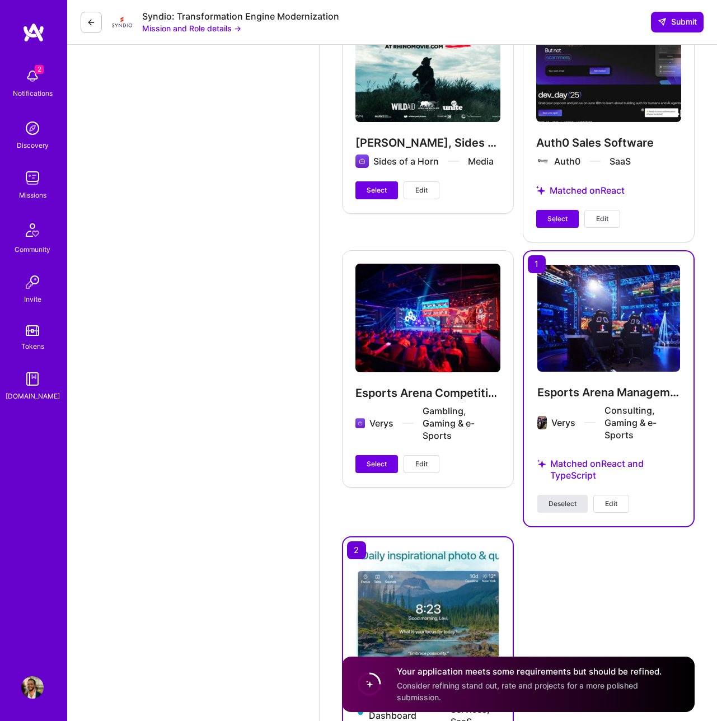
click at [557, 499] on span "Deselect" at bounding box center [563, 504] width 28 height 10
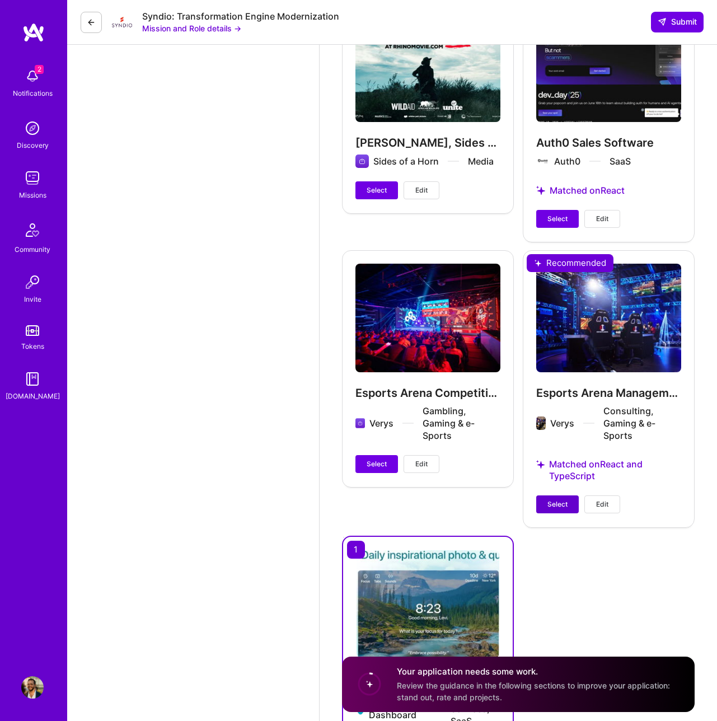
scroll to position [2723, 0]
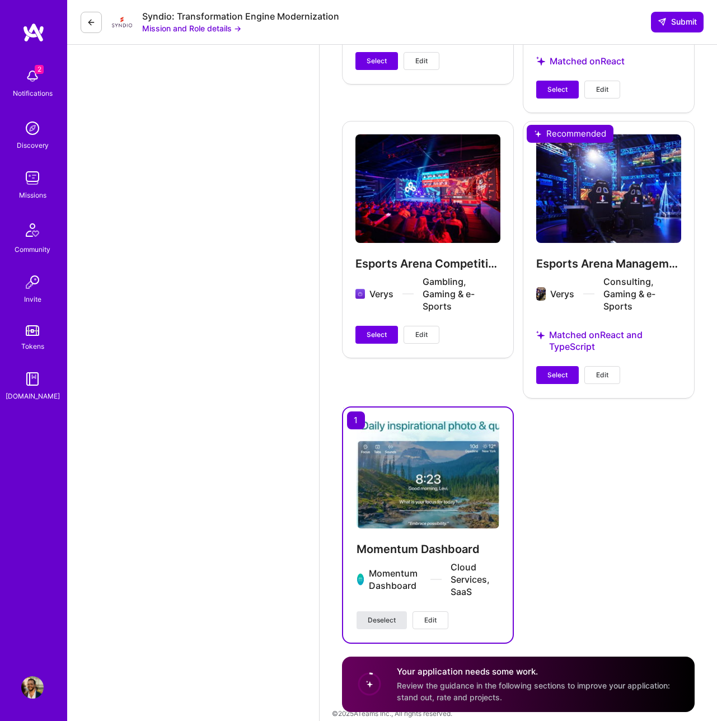
click at [385, 615] on span "Deselect" at bounding box center [382, 620] width 28 height 10
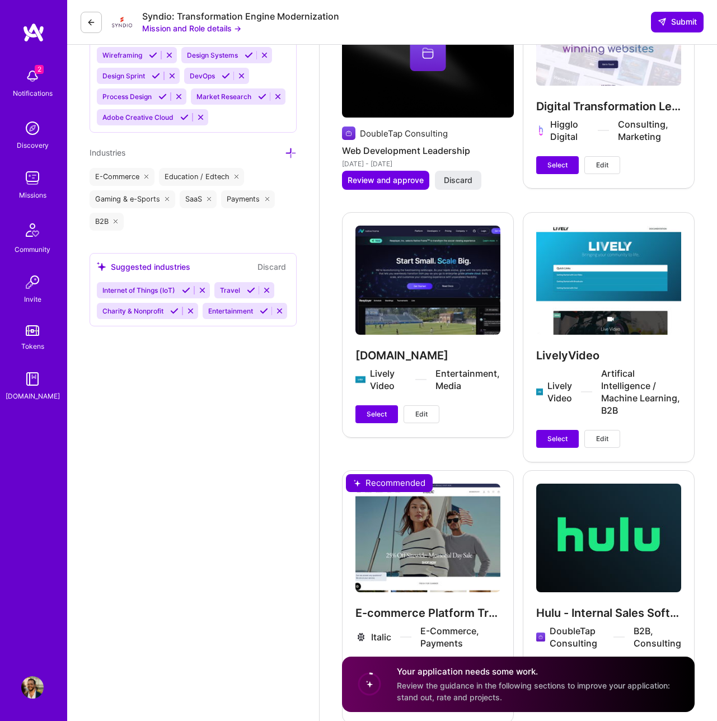
scroll to position [1863, 0]
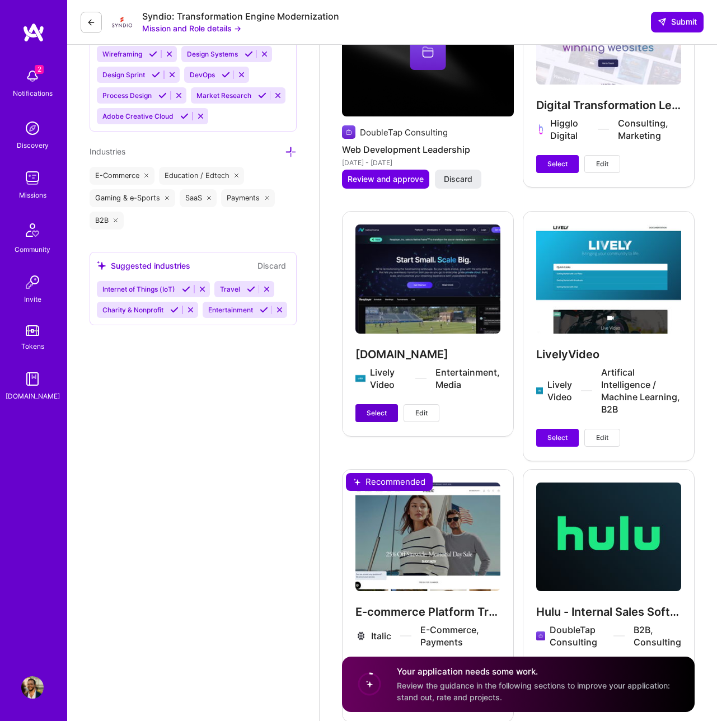
click at [387, 404] on button "Select" at bounding box center [377, 413] width 43 height 18
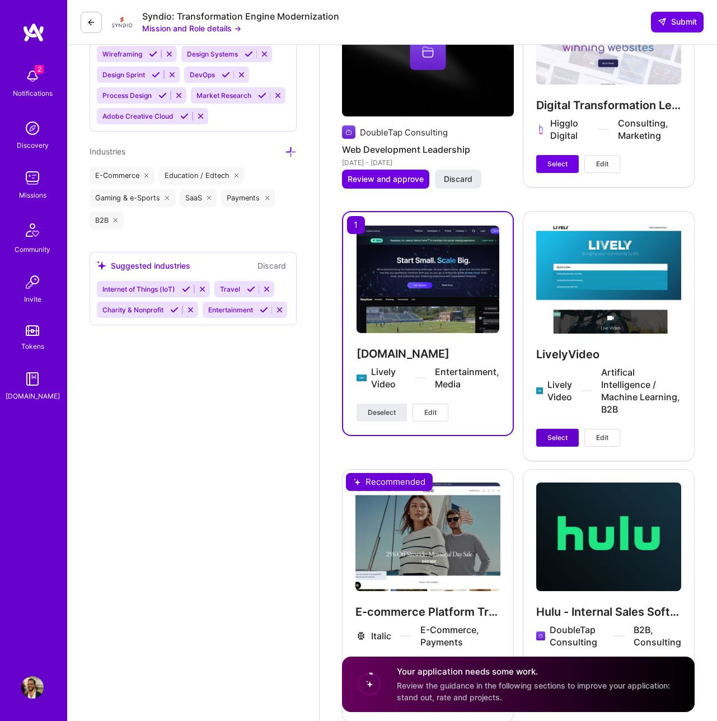
click at [549, 433] on span "Select" at bounding box center [558, 438] width 20 height 10
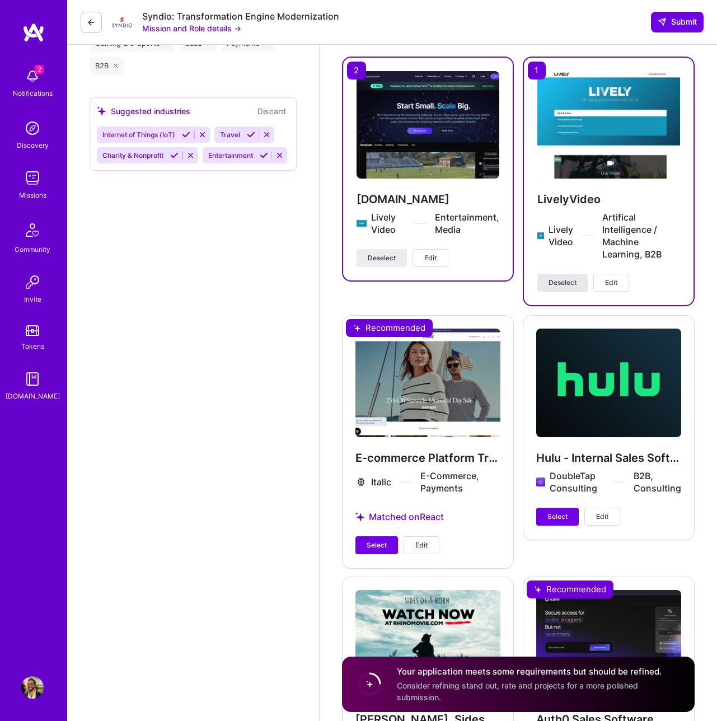
scroll to position [2016, 0]
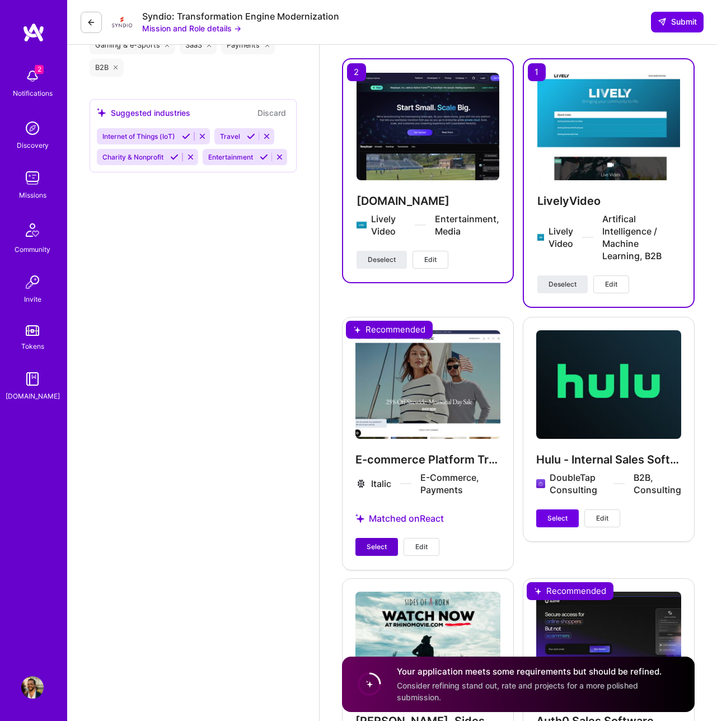
click at [379, 540] on button "Select" at bounding box center [377, 547] width 43 height 18
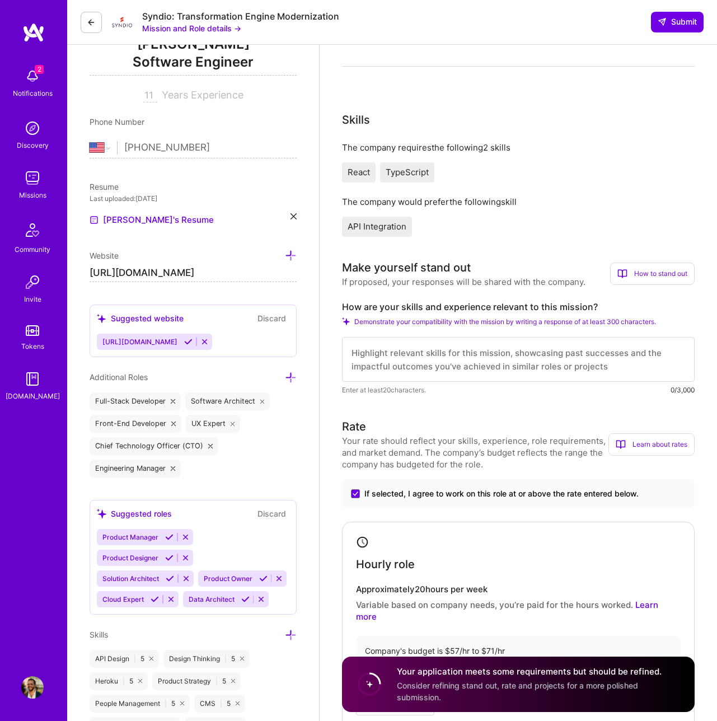
scroll to position [159, 0]
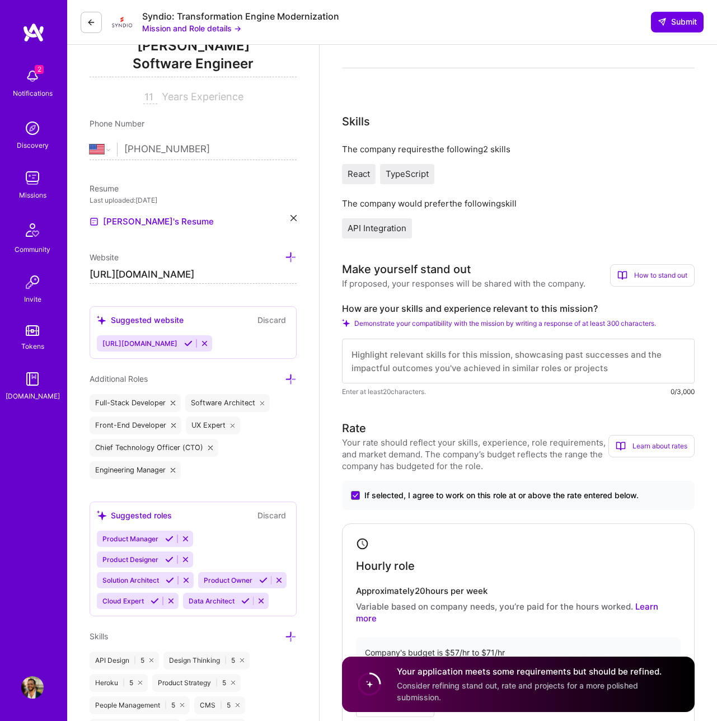
click at [444, 374] on textarea at bounding box center [518, 361] width 353 height 45
click at [452, 370] on textarea at bounding box center [518, 361] width 353 height 45
click at [413, 356] on textarea at bounding box center [518, 361] width 353 height 45
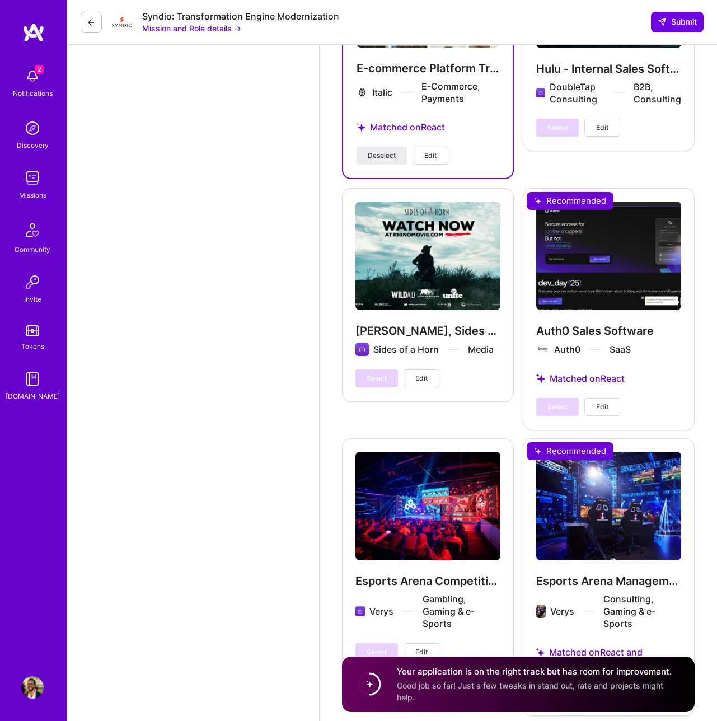
scroll to position [2727, 0]
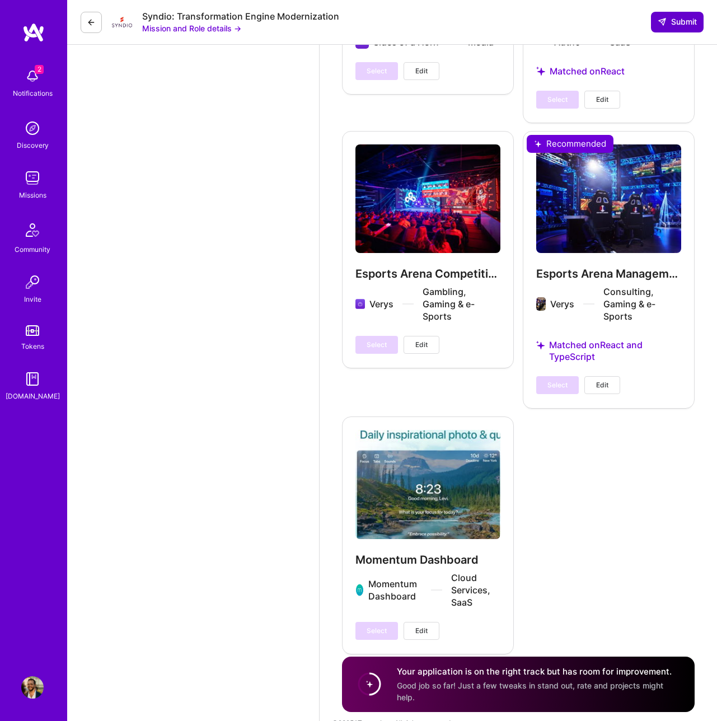
type textarea "I have over 10 years of experience as a frontend engineer with [PERSON_NAME], a…"
click at [675, 21] on span "Submit" at bounding box center [677, 21] width 39 height 11
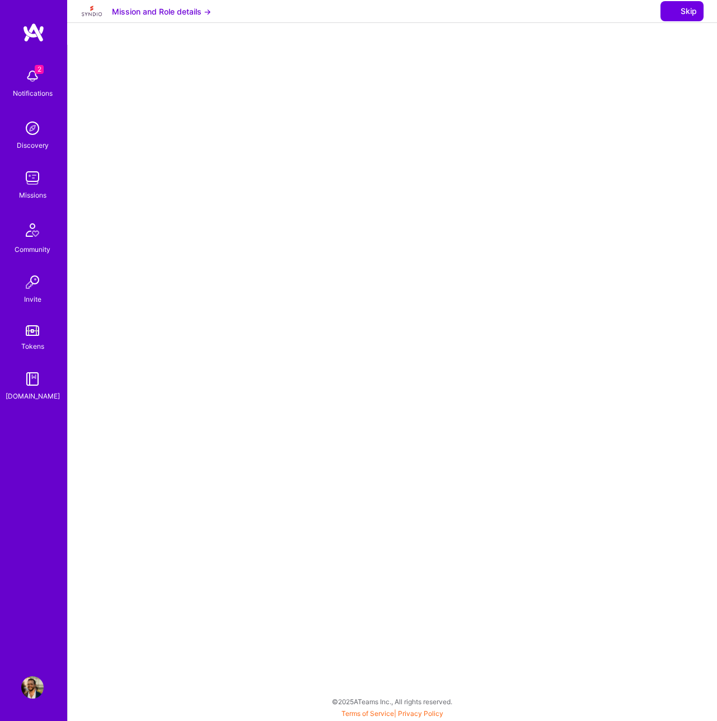
select select "US"
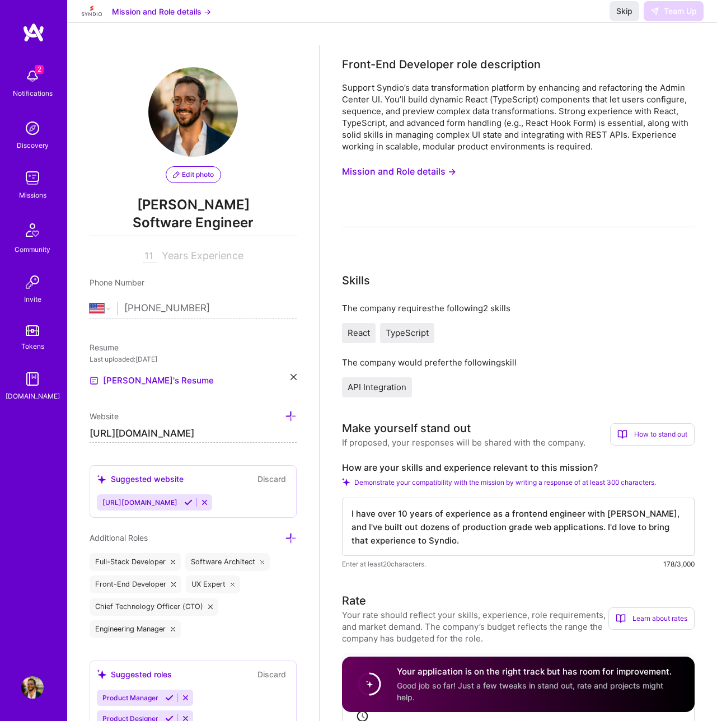
click at [498, 275] on div "Skills" at bounding box center [518, 280] width 353 height 17
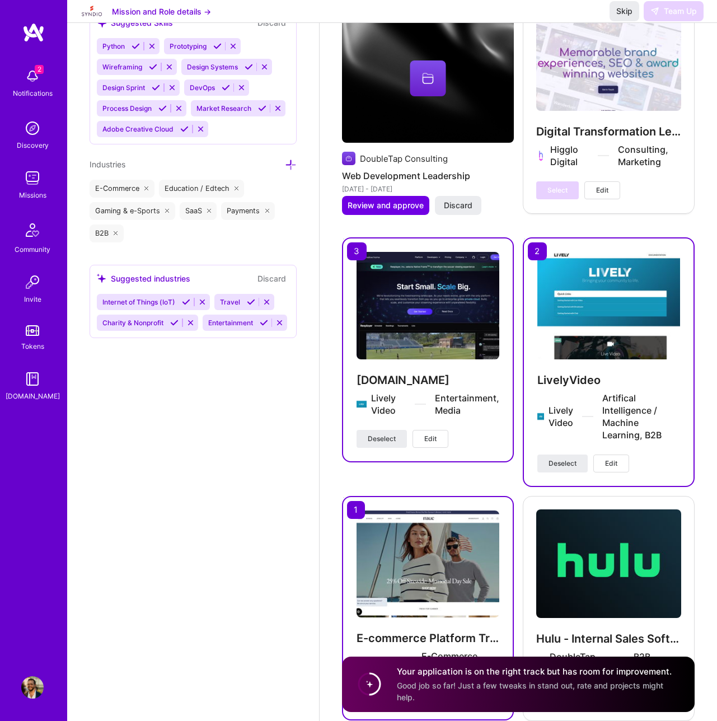
scroll to position [1837, 0]
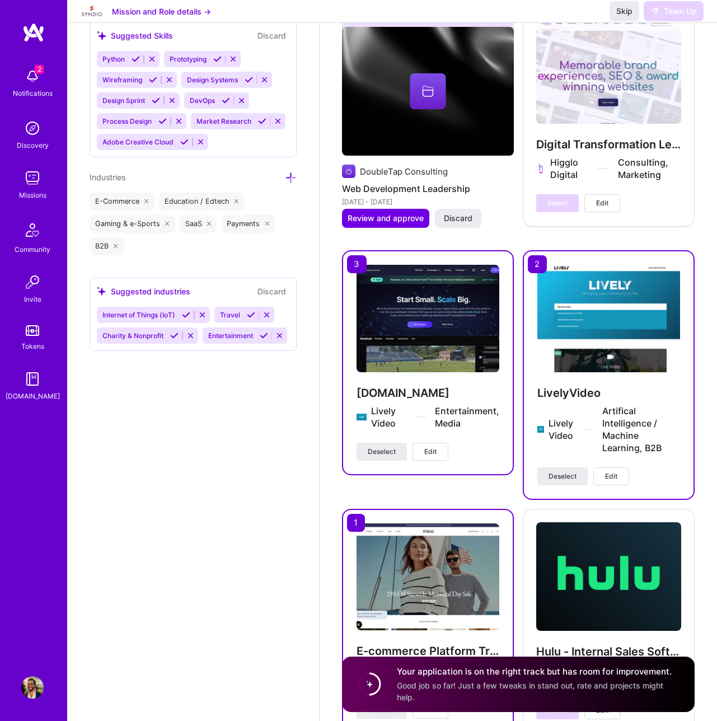
click at [251, 314] on icon at bounding box center [251, 315] width 8 height 8
click at [261, 334] on icon at bounding box center [264, 335] width 8 height 8
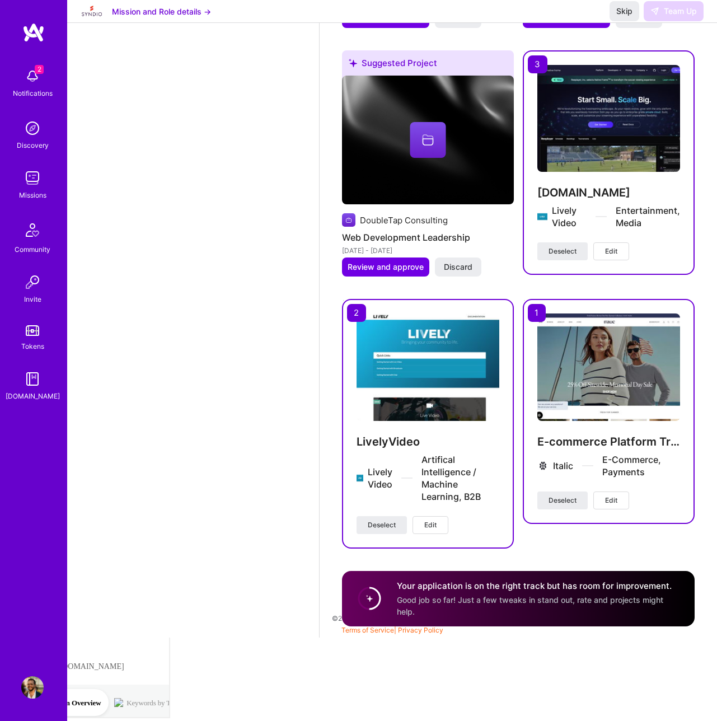
scroll to position [874, 0]
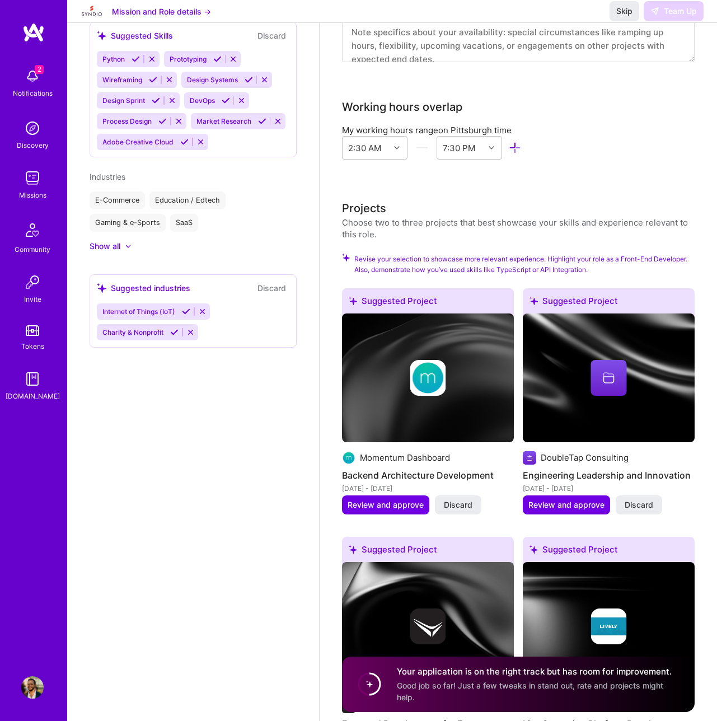
click at [175, 334] on icon at bounding box center [174, 332] width 8 height 8
click at [184, 311] on icon at bounding box center [186, 311] width 8 height 8
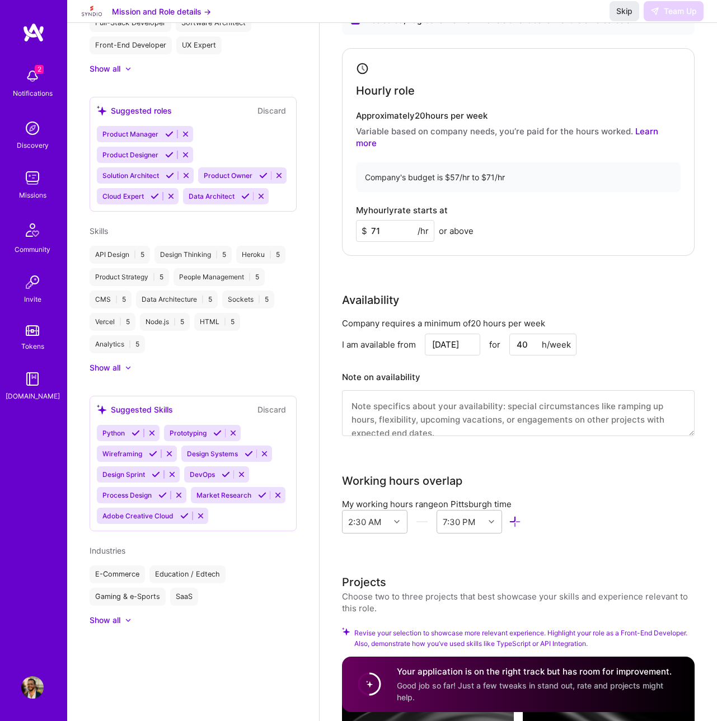
scroll to position [498, 0]
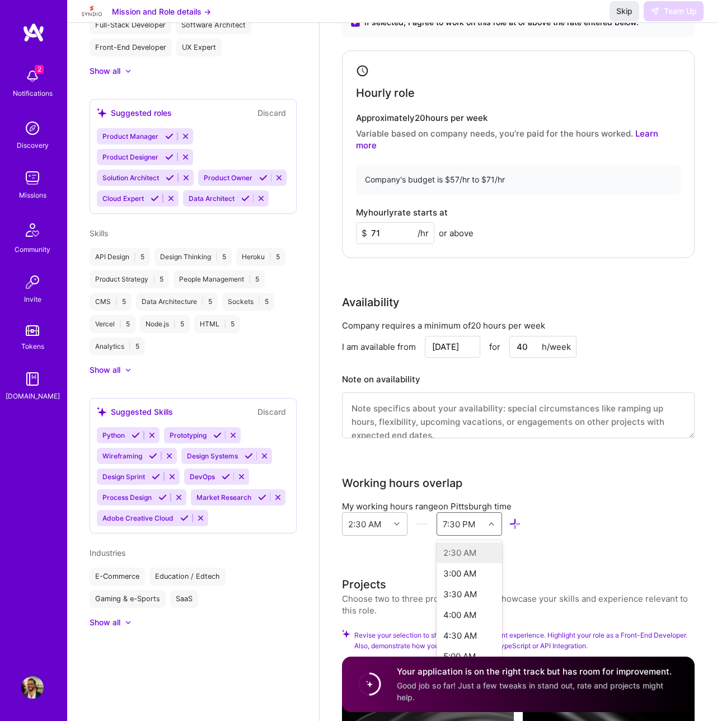
click at [492, 521] on icon at bounding box center [492, 524] width 6 height 6
click at [463, 562] on div "11:00 PM" at bounding box center [470, 571] width 66 height 21
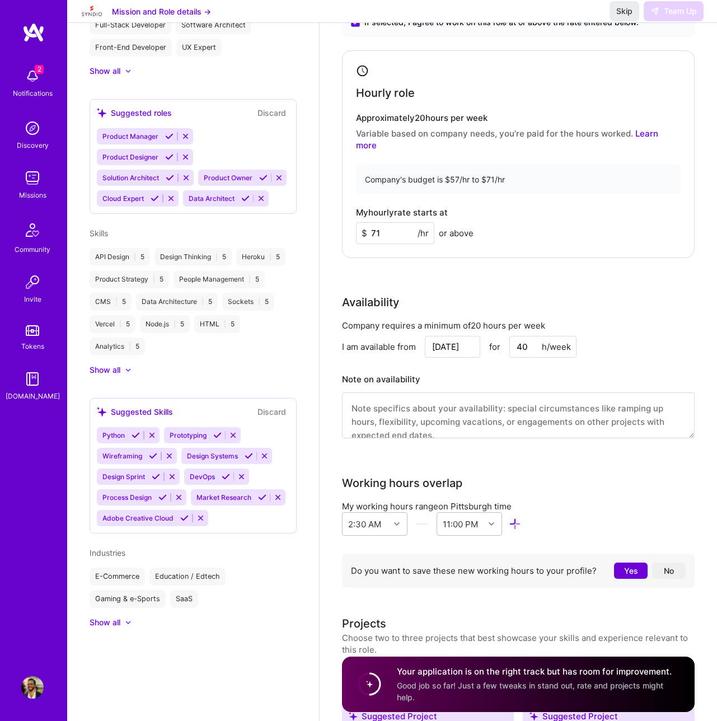
click at [630, 563] on button "Yes" at bounding box center [631, 571] width 34 height 16
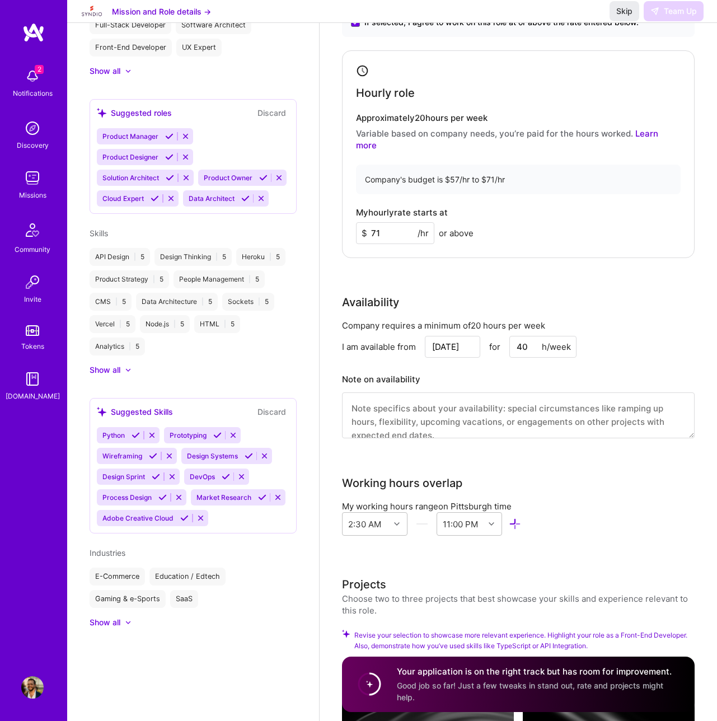
click at [579, 501] on div "My working hours range on Pittsburgh time 2:30 AM 11:00 PM" at bounding box center [518, 521] width 353 height 40
click at [679, 17] on div "Skip Team Up" at bounding box center [657, 11] width 94 height 20
click at [446, 406] on textarea at bounding box center [518, 415] width 353 height 46
click at [492, 271] on div "Rate Your rate should reflect your skills, experience, role requirements, and m…" at bounding box center [518, 200] width 353 height 506
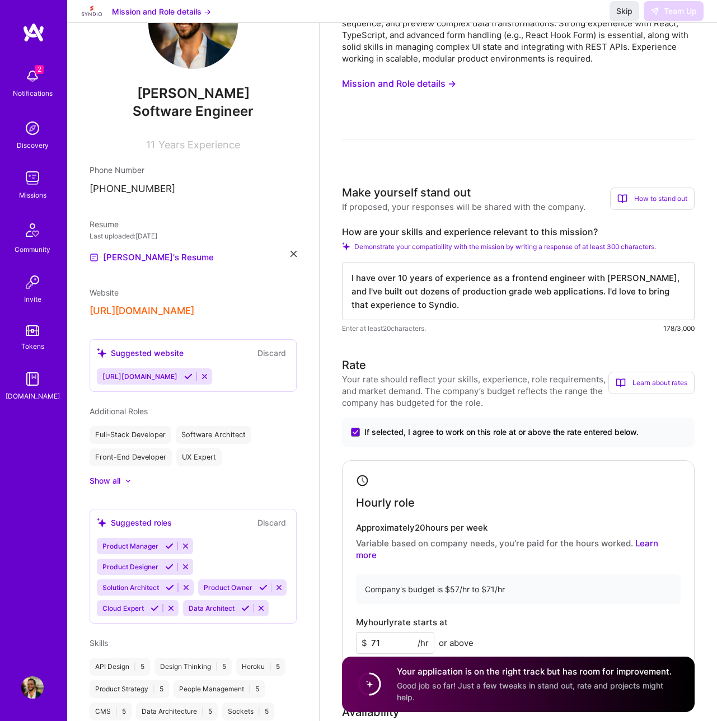
scroll to position [0, 0]
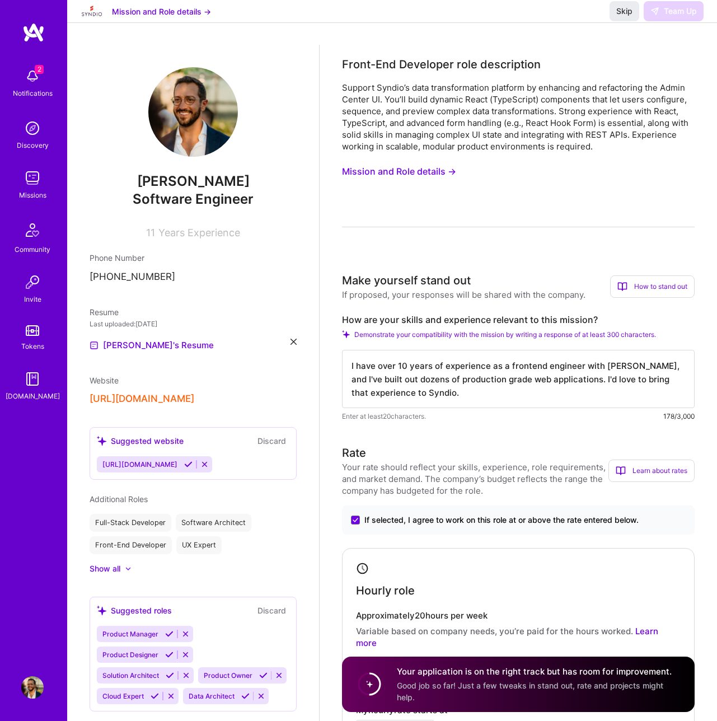
click at [433, 390] on textarea "I have over 10 years of experience as a frontend engineer with [PERSON_NAME], a…" at bounding box center [518, 379] width 353 height 58
type textarea "I have over 10 years of experience as a frontend engineer with [PERSON_NAME], a…"
click at [457, 388] on textarea "I have over 10 years of experience as a frontend engineer with [PERSON_NAME], a…" at bounding box center [518, 379] width 353 height 58
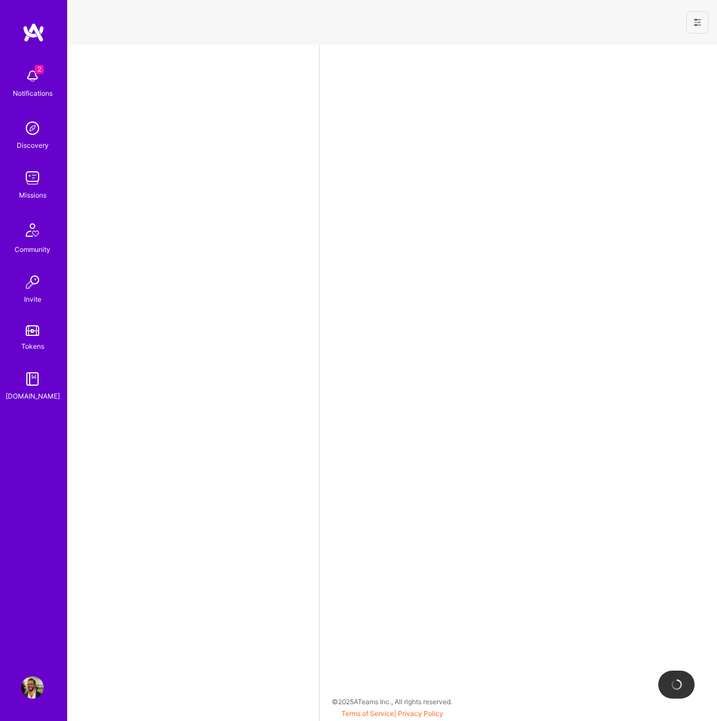
select select "US"
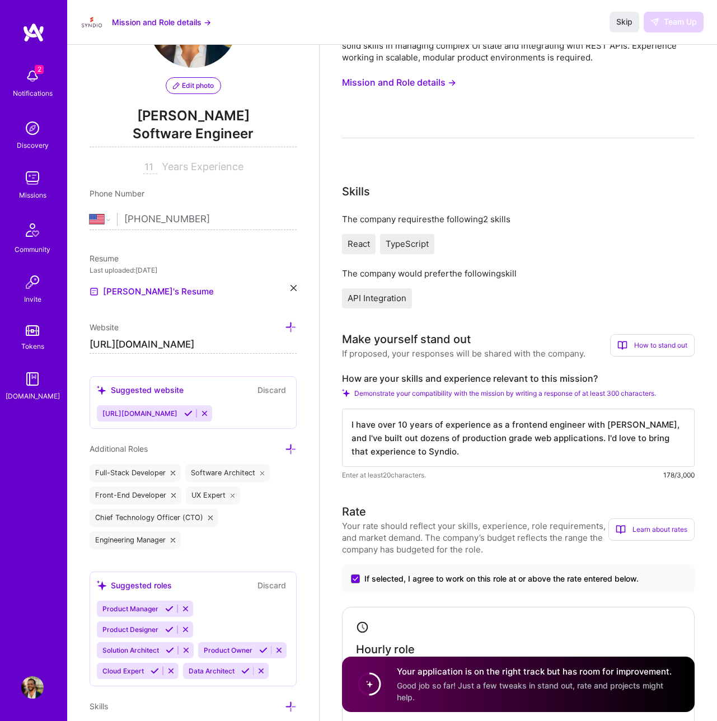
scroll to position [94, 0]
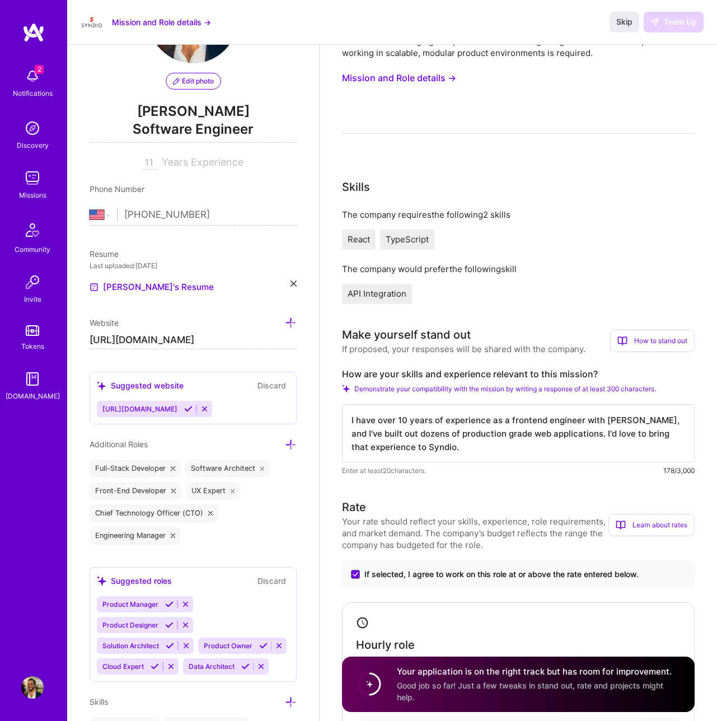
click at [423, 451] on textarea "I have over 10 years of experience as a frontend engineer with [PERSON_NAME], a…" at bounding box center [518, 433] width 353 height 58
drag, startPoint x: 478, startPoint y: 448, endPoint x: 511, endPoint y: 448, distance: 33.6
click at [396, 418] on textarea "I have over 10 years of experience as a frontend engineer with [PERSON_NAME], a…" at bounding box center [518, 433] width 353 height 58
click at [520, 448] on textarea "I have over 10 years of experience as a frontend engineer with [PERSON_NAME], a…" at bounding box center [518, 433] width 353 height 58
paste textarea "10 years of experience as a frontend engineer with React, and I've built out do…"
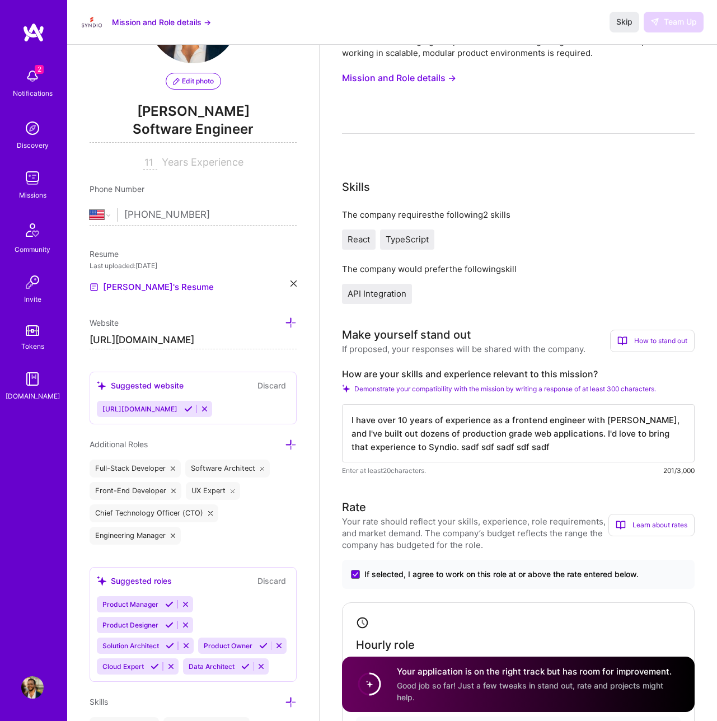
drag, startPoint x: 501, startPoint y: 448, endPoint x: 394, endPoint y: 446, distance: 106.4
click at [394, 446] on textarea "I have over 10 years of experience as a frontend engineer with [PERSON_NAME], a…" at bounding box center [518, 433] width 353 height 58
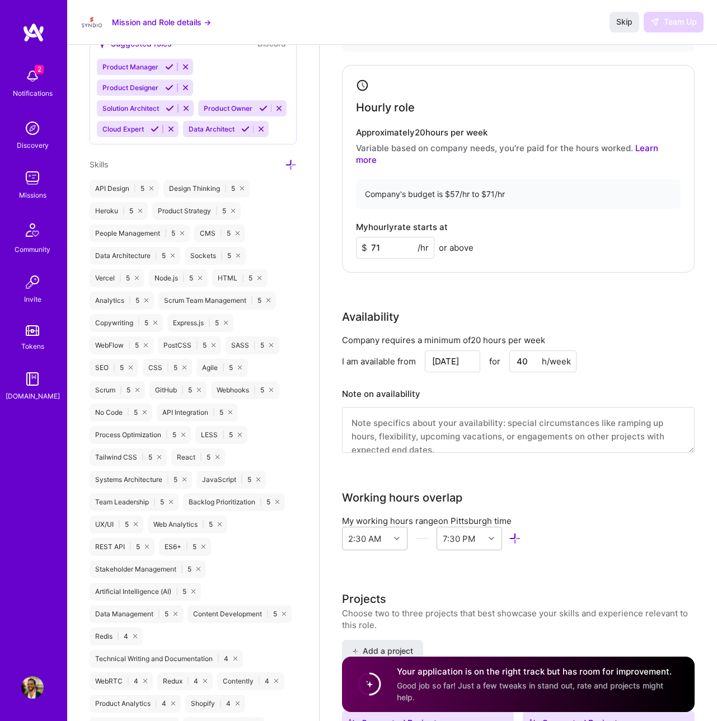
scroll to position [643, 0]
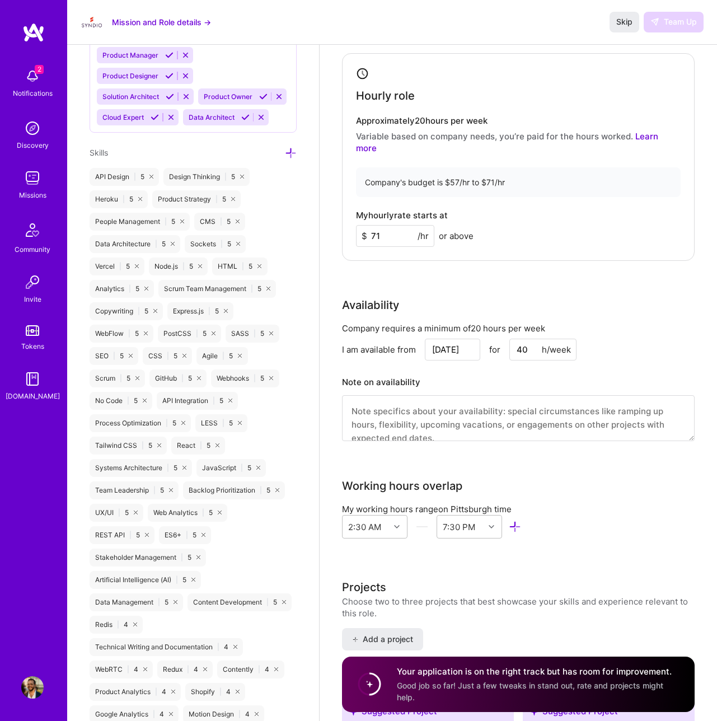
click at [405, 421] on textarea at bounding box center [518, 418] width 353 height 46
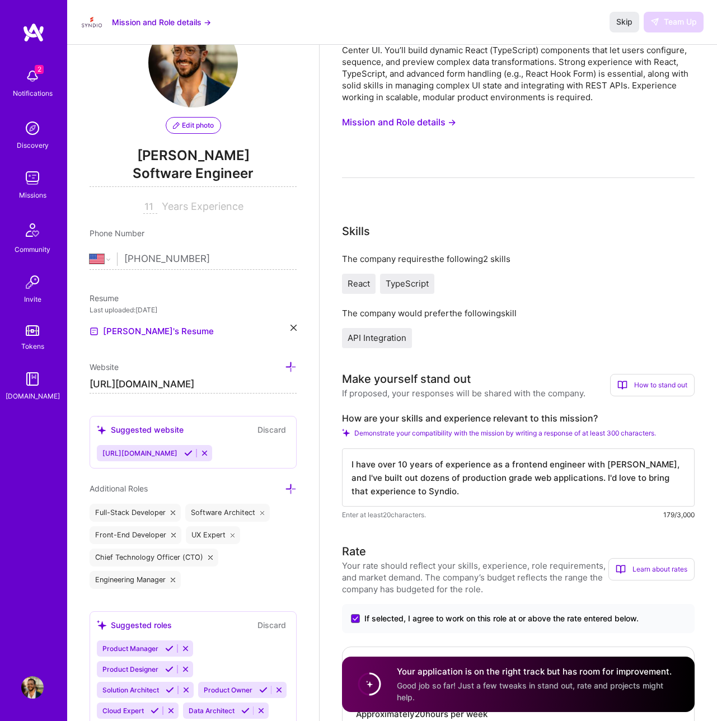
scroll to position [48, 0]
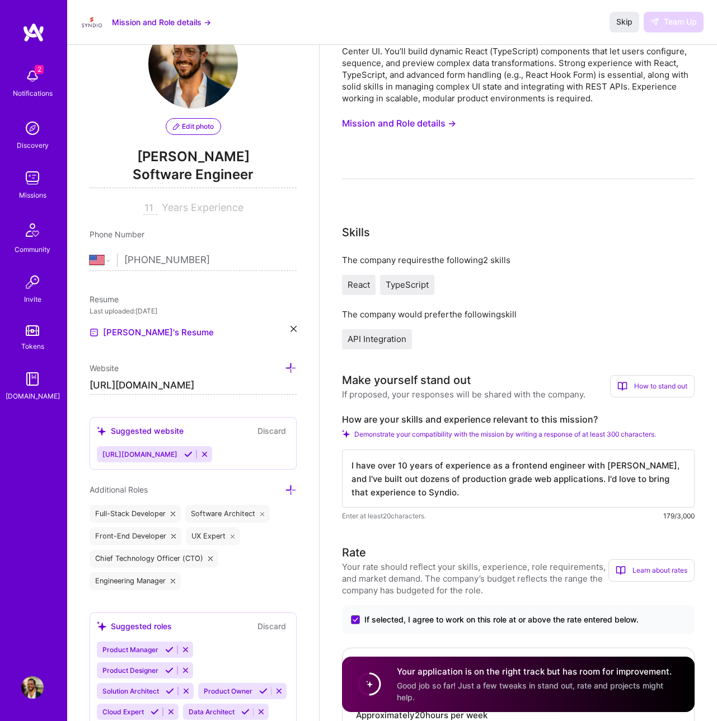
click at [581, 466] on textarea "I have over 10 years of experience as a frontend engineer with [PERSON_NAME], a…" at bounding box center [518, 479] width 353 height 58
drag, startPoint x: 392, startPoint y: 477, endPoint x: 347, endPoint y: 478, distance: 44.8
click at [347, 478] on textarea "I have over 10 years of experience as a frontend engineer and full-stack engine…" at bounding box center [518, 479] width 353 height 58
drag, startPoint x: 599, startPoint y: 466, endPoint x: 508, endPoint y: 463, distance: 90.2
click at [508, 463] on textarea "I have over 10 years of experience as a frontend engineer and full-stack engine…" at bounding box center [518, 479] width 353 height 58
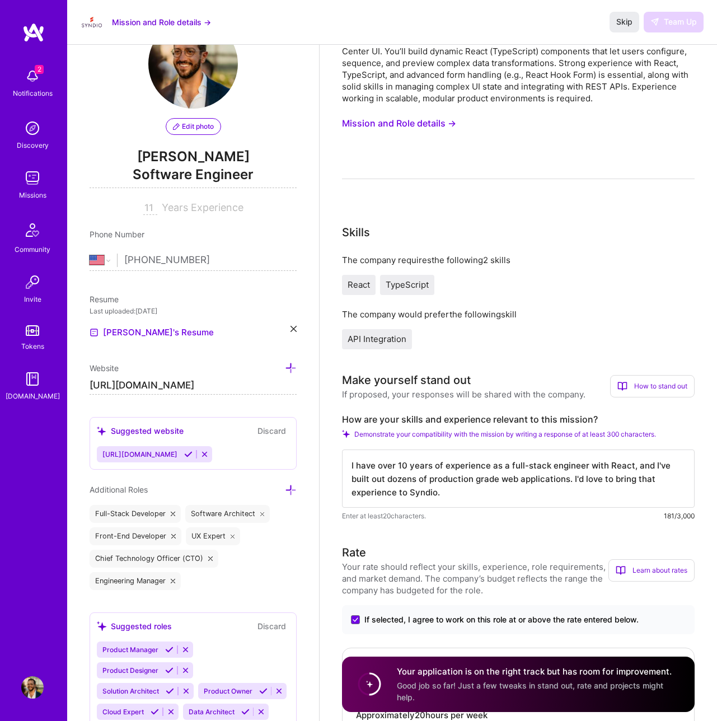
click at [583, 462] on textarea "I have over 10 years of experience as a full-stack engineer with React, and I'v…" at bounding box center [518, 479] width 353 height 58
type textarea "I have over 10 years of experience as a full-stack engineer (frontend-leaning) …"
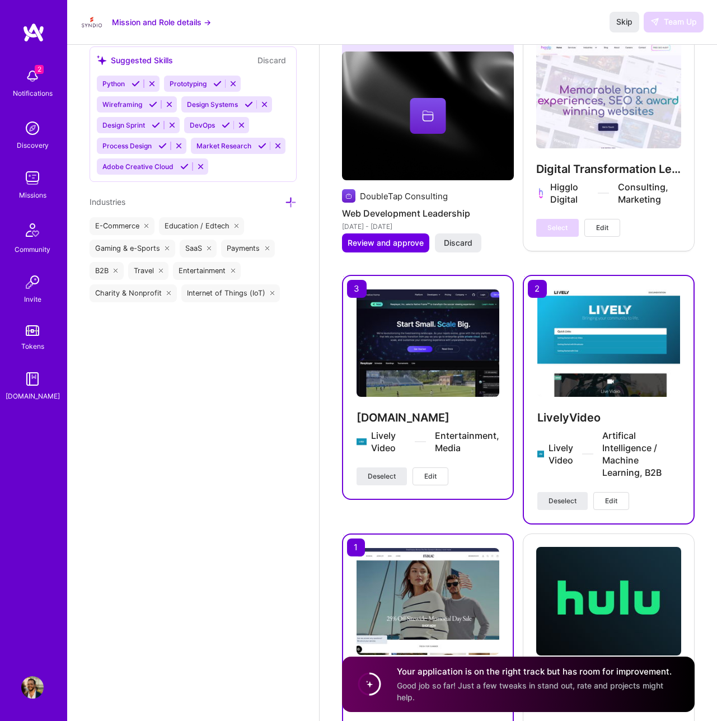
scroll to position [1810, 0]
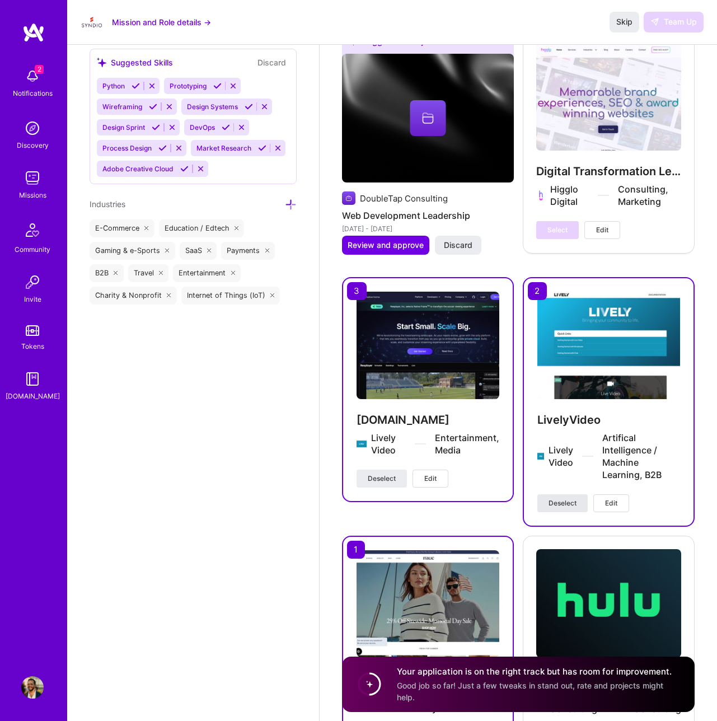
click at [569, 498] on span "Deselect" at bounding box center [563, 503] width 28 height 10
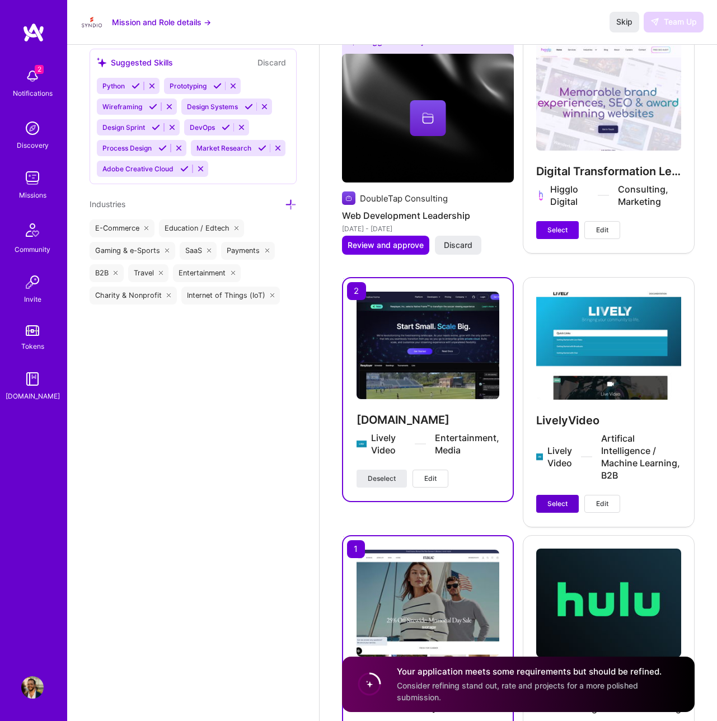
click at [557, 499] on span "Select" at bounding box center [558, 504] width 20 height 10
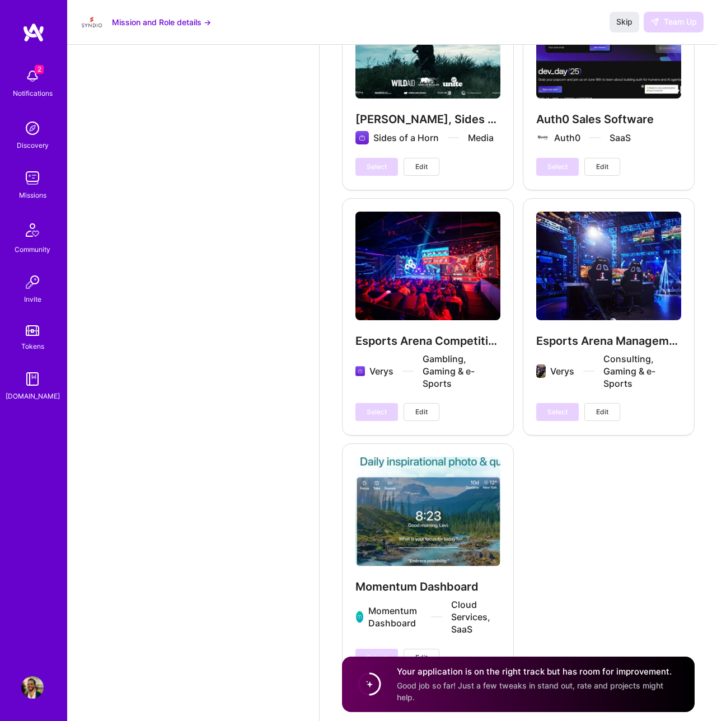
scroll to position [2630, 0]
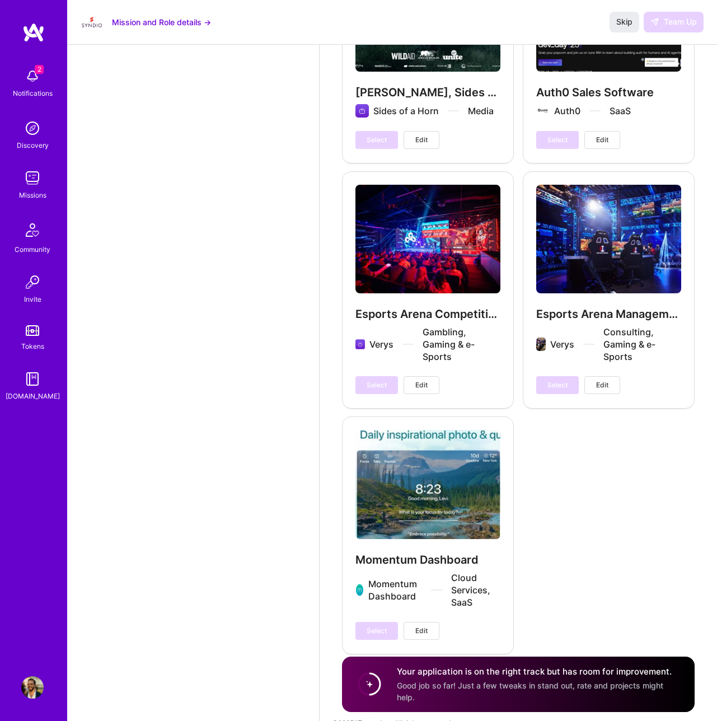
click at [530, 691] on span "Good job so far! Just a few tweaks in stand out, rate and projects might help." at bounding box center [530, 691] width 267 height 21
click at [371, 691] on circle at bounding box center [369, 684] width 21 height 21
click at [662, 30] on div "Skip Team Up" at bounding box center [657, 22] width 94 height 20
click at [638, 23] on button "Skip" at bounding box center [625, 22] width 30 height 20
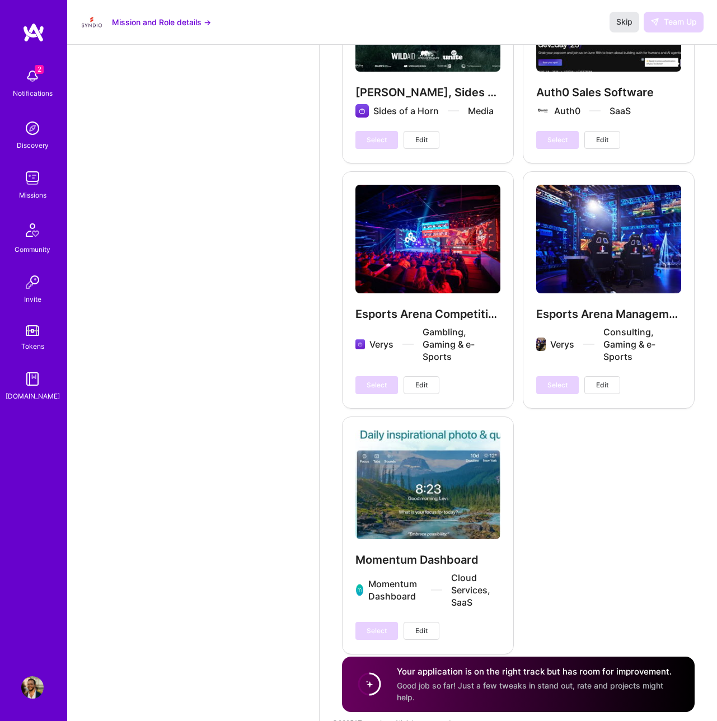
click at [621, 25] on span "Skip" at bounding box center [624, 21] width 16 height 11
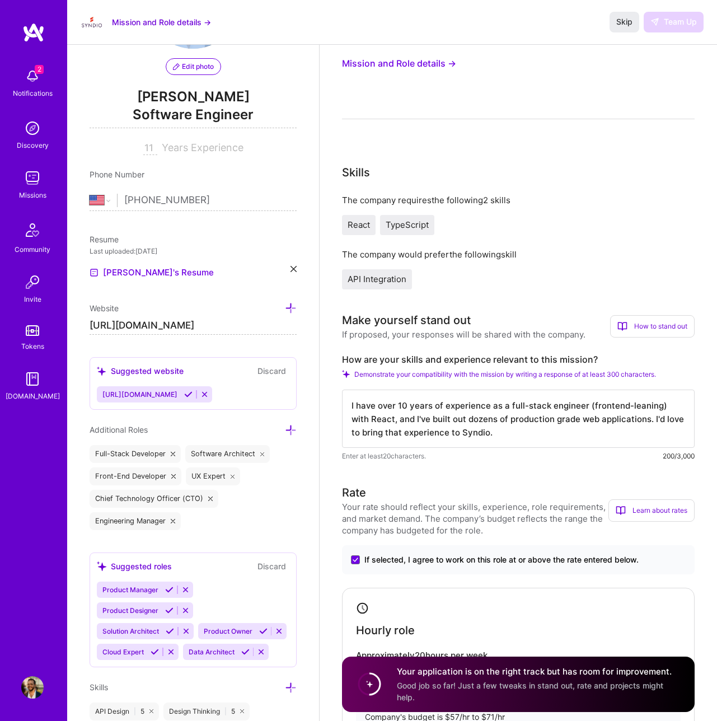
scroll to position [0, 0]
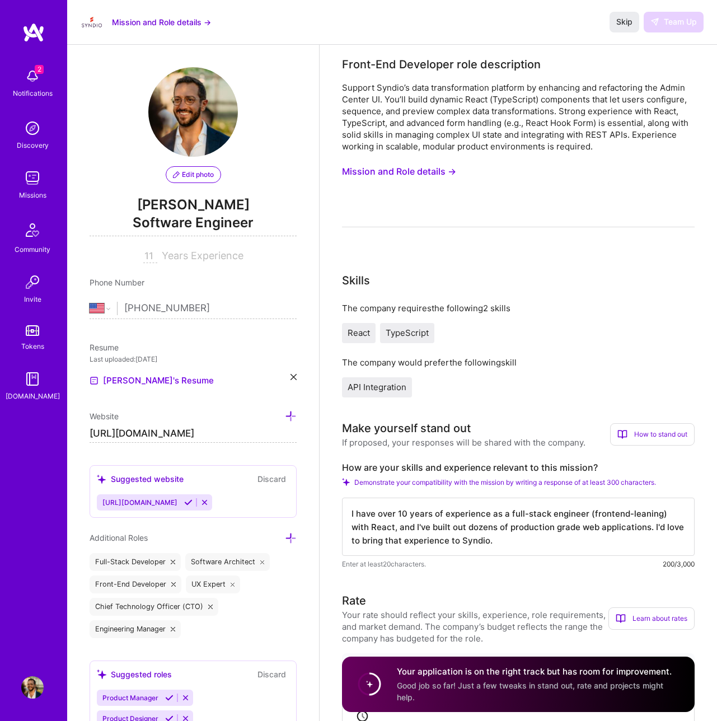
click at [229, 431] on input "[URL][DOMAIN_NAME]" at bounding box center [193, 434] width 207 height 18
click at [237, 431] on input "[URL][DOMAIN_NAME]" at bounding box center [193, 434] width 207 height 18
type input "[URL][DOMAIN_NAME]"
click at [199, 411] on div "Website" at bounding box center [193, 416] width 207 height 13
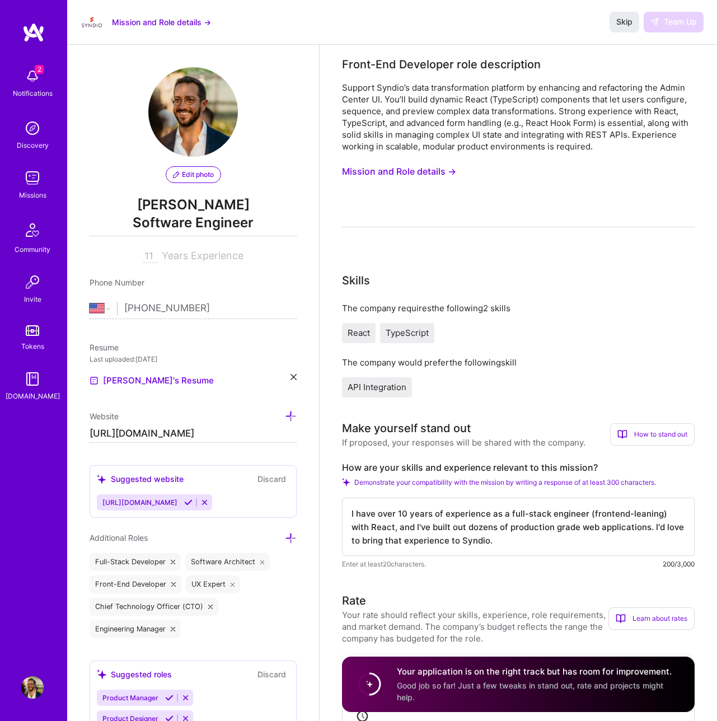
click at [669, 20] on div "Skip Team Up" at bounding box center [657, 22] width 94 height 20
click at [668, 20] on div "Skip Team Up" at bounding box center [657, 22] width 94 height 20
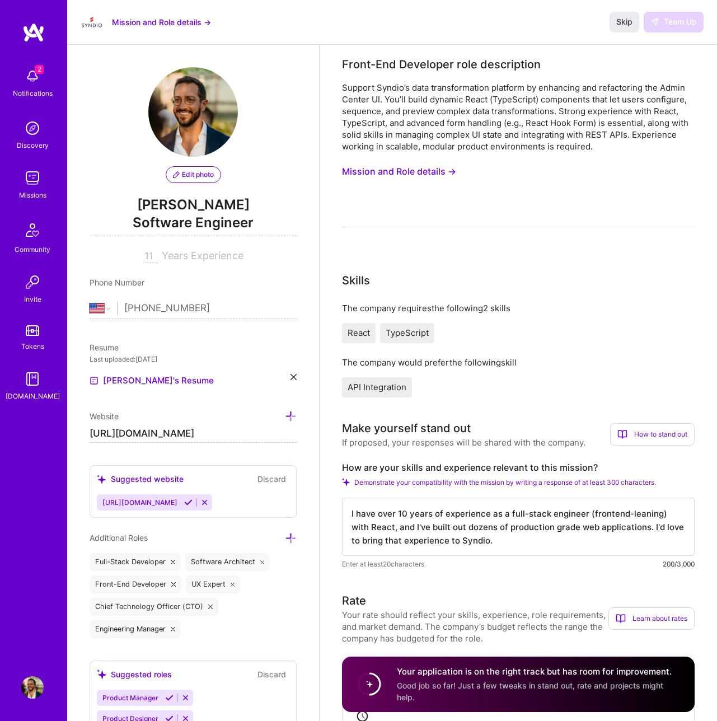
click at [668, 20] on div "Skip Team Up" at bounding box center [657, 22] width 94 height 20
click at [627, 24] on span "Skip" at bounding box center [624, 21] width 16 height 11
click at [190, 23] on button "Mission and Role details →" at bounding box center [161, 22] width 99 height 12
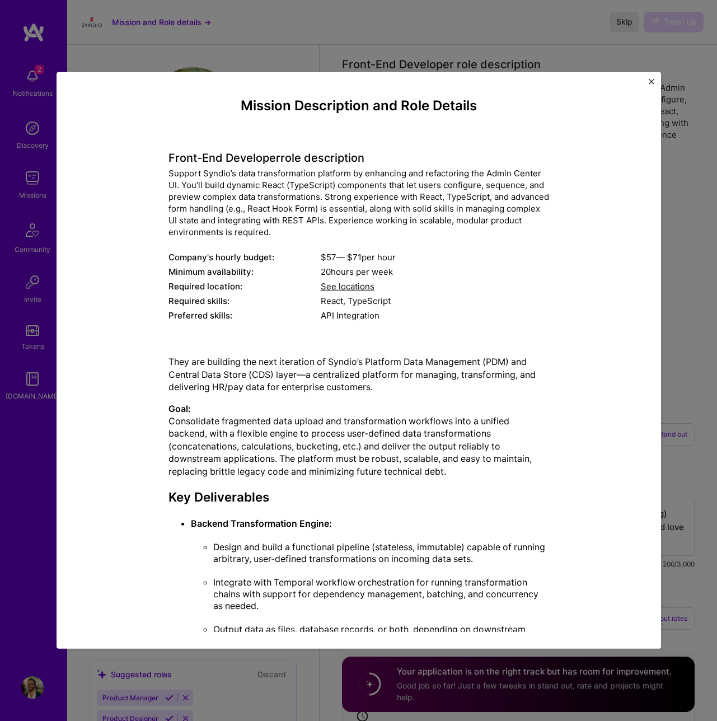
click at [656, 80] on div "Mission Description and Role Details Front-End Developer role description Suppo…" at bounding box center [359, 360] width 605 height 577
click at [649, 81] on img "Close" at bounding box center [652, 82] width 6 height 6
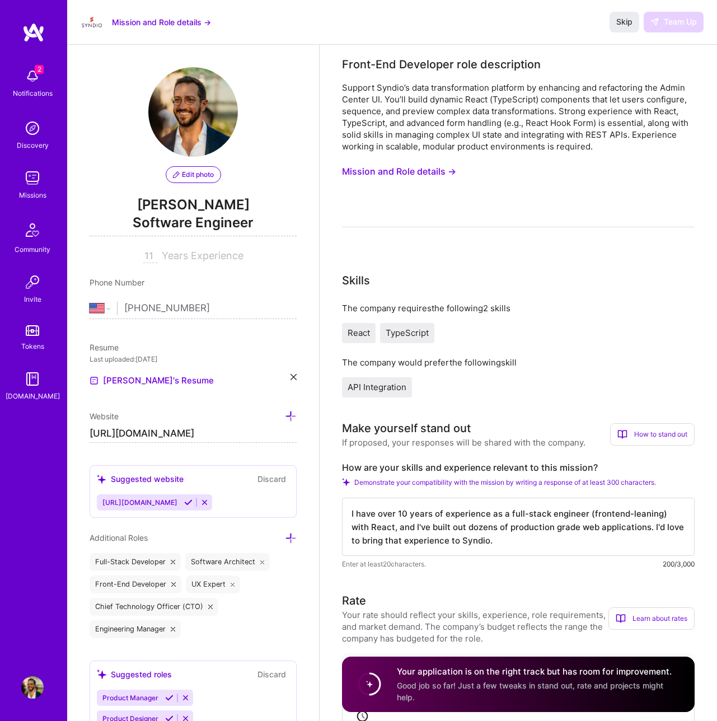
click at [430, 504] on textarea "I have over 10 years of experience as a full-stack engineer (frontend-leaning) …" at bounding box center [518, 527] width 353 height 58
click at [430, 505] on textarea "I have over 10 years of experience as a full-stack engineer (frontend-leaning) …" at bounding box center [518, 527] width 353 height 58
